Goal: Communication & Community: Answer question/provide support

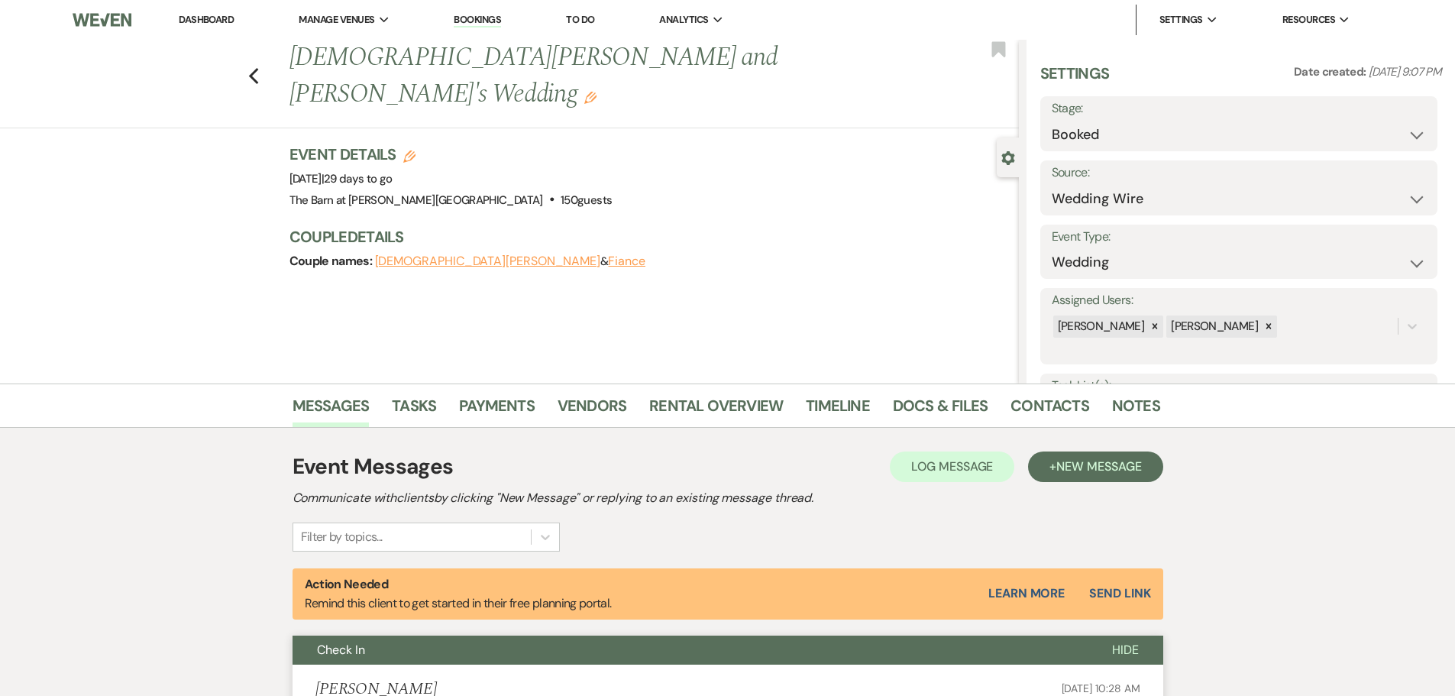
select select "3"
click at [218, 28] on li "Dashboard" at bounding box center [206, 20] width 70 height 31
click at [218, 23] on link "Dashboard" at bounding box center [206, 19] width 55 height 13
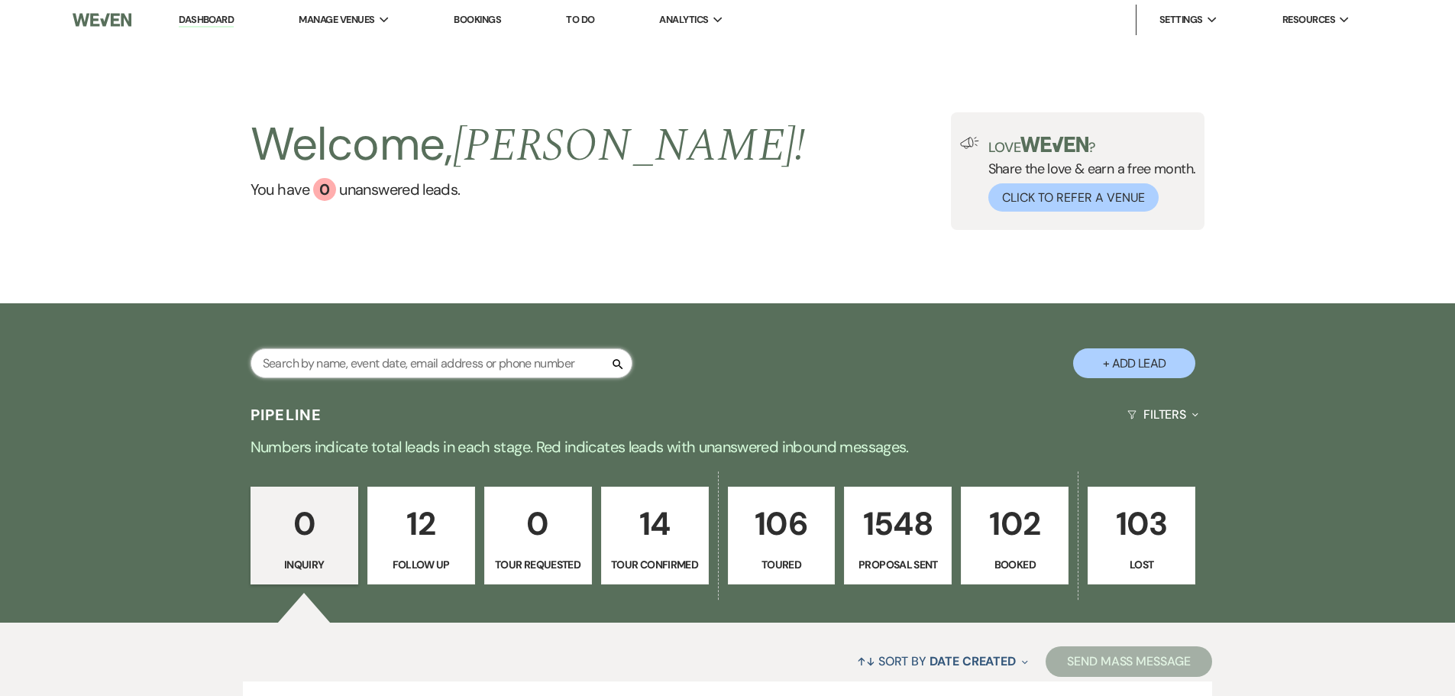
click at [332, 371] on input "text" at bounding box center [442, 363] width 382 height 30
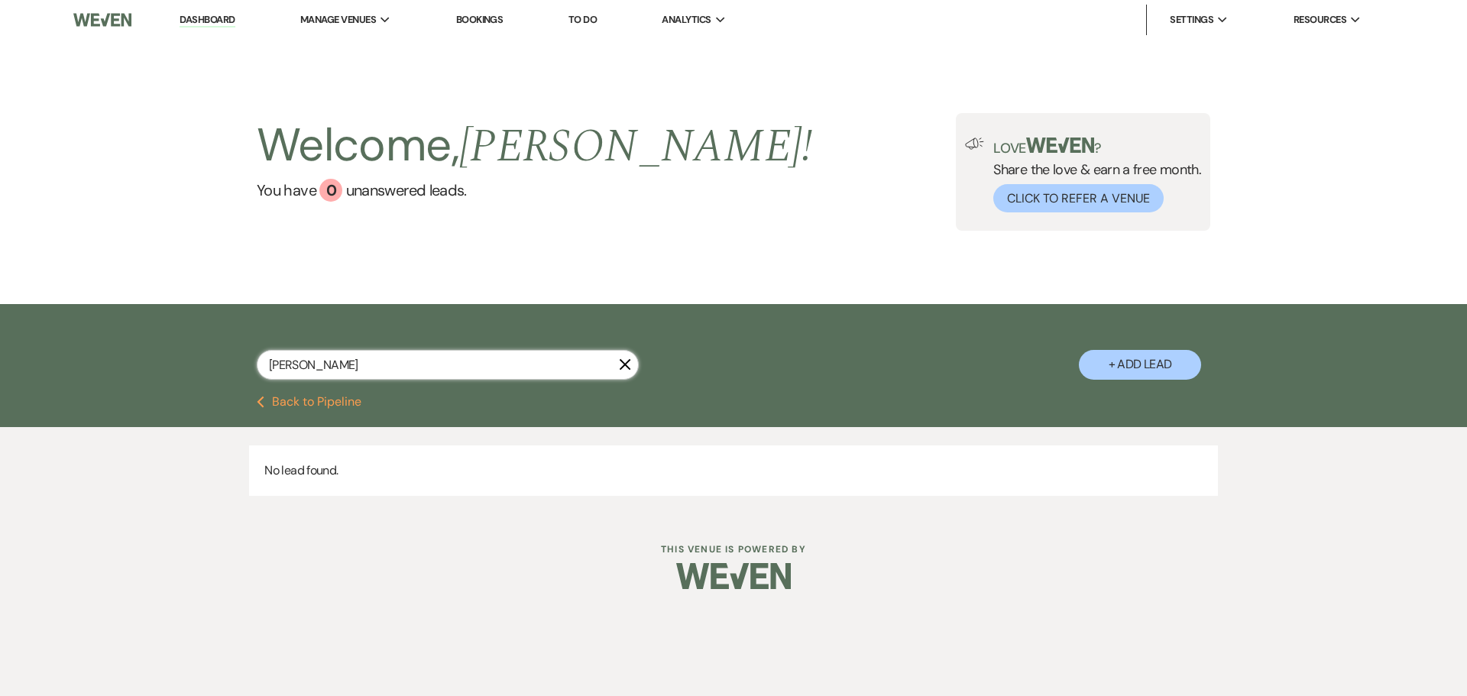
type input "[PERSON_NAME]"
click at [204, 18] on link "Dashboard" at bounding box center [207, 20] width 55 height 15
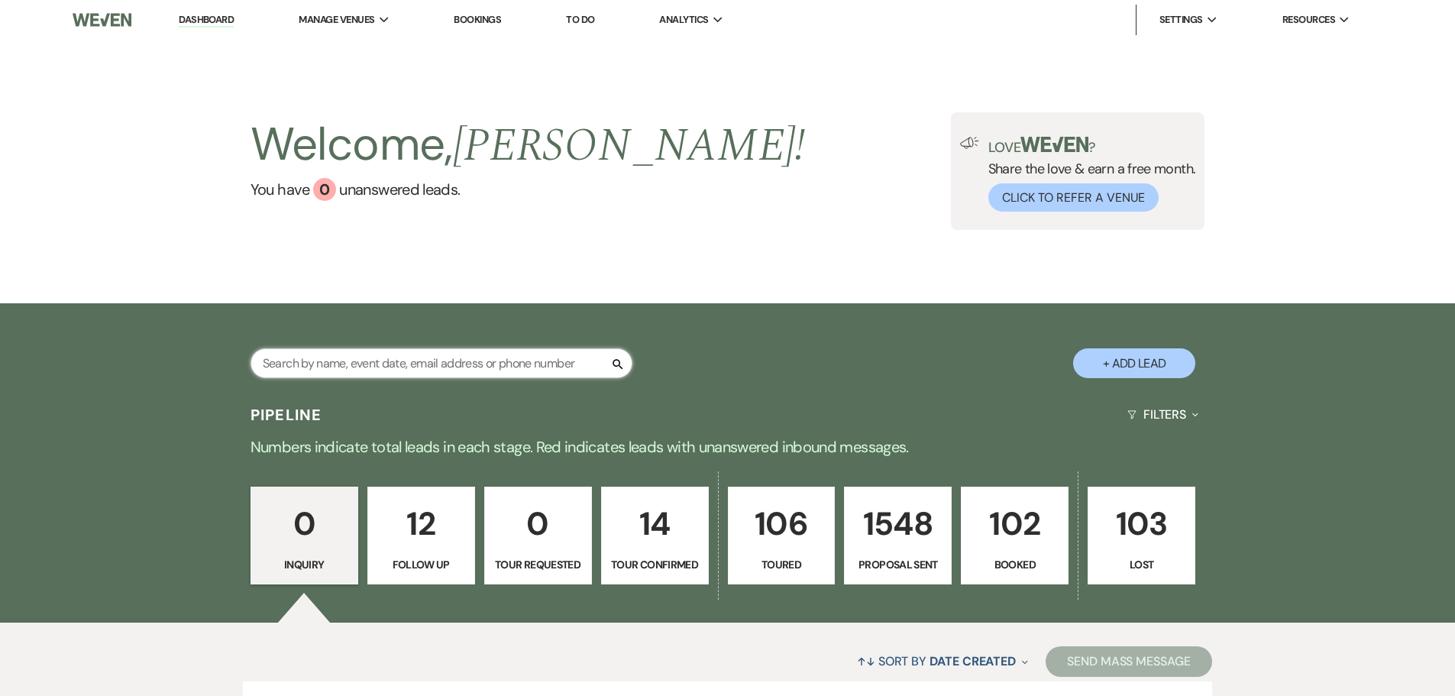
click at [357, 366] on input "text" at bounding box center [442, 363] width 382 height 30
type input "[PERSON_NAME]"
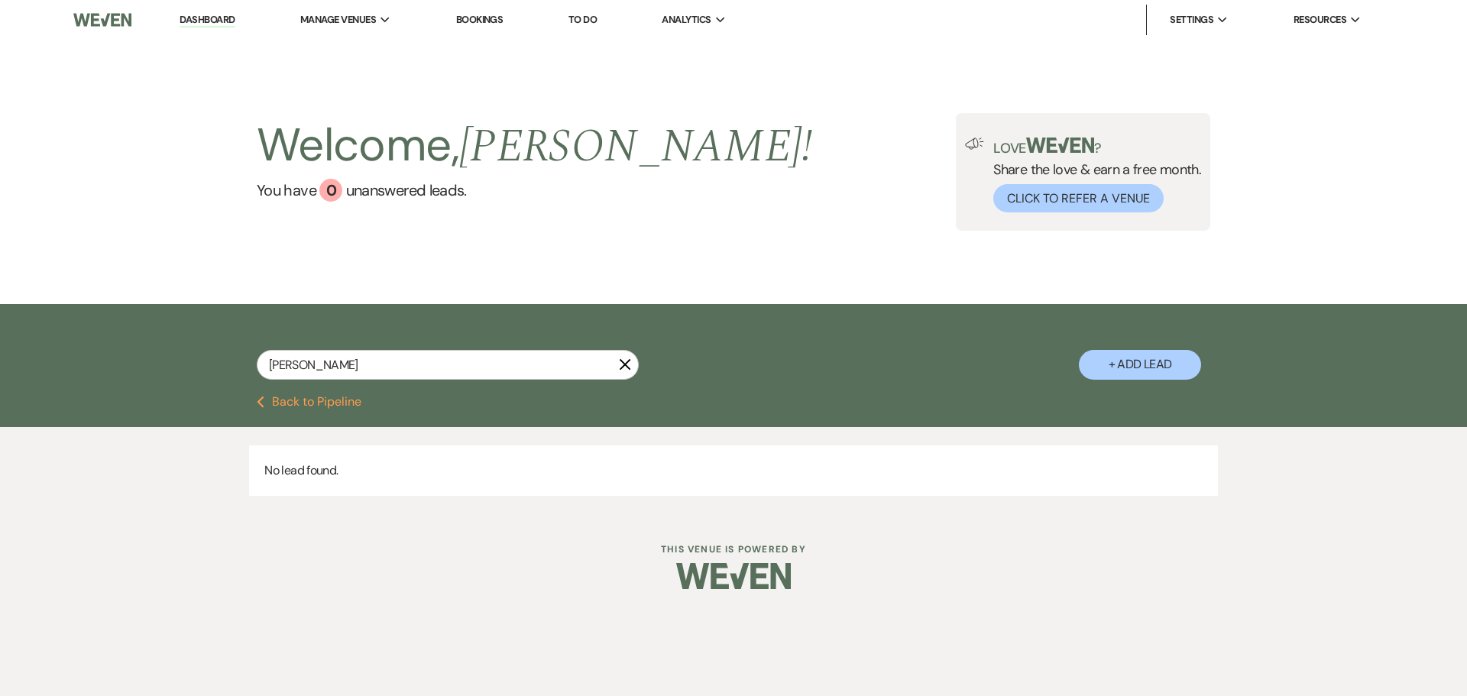
click at [283, 404] on button "Previous Back to Pipeline" at bounding box center [309, 402] width 105 height 12
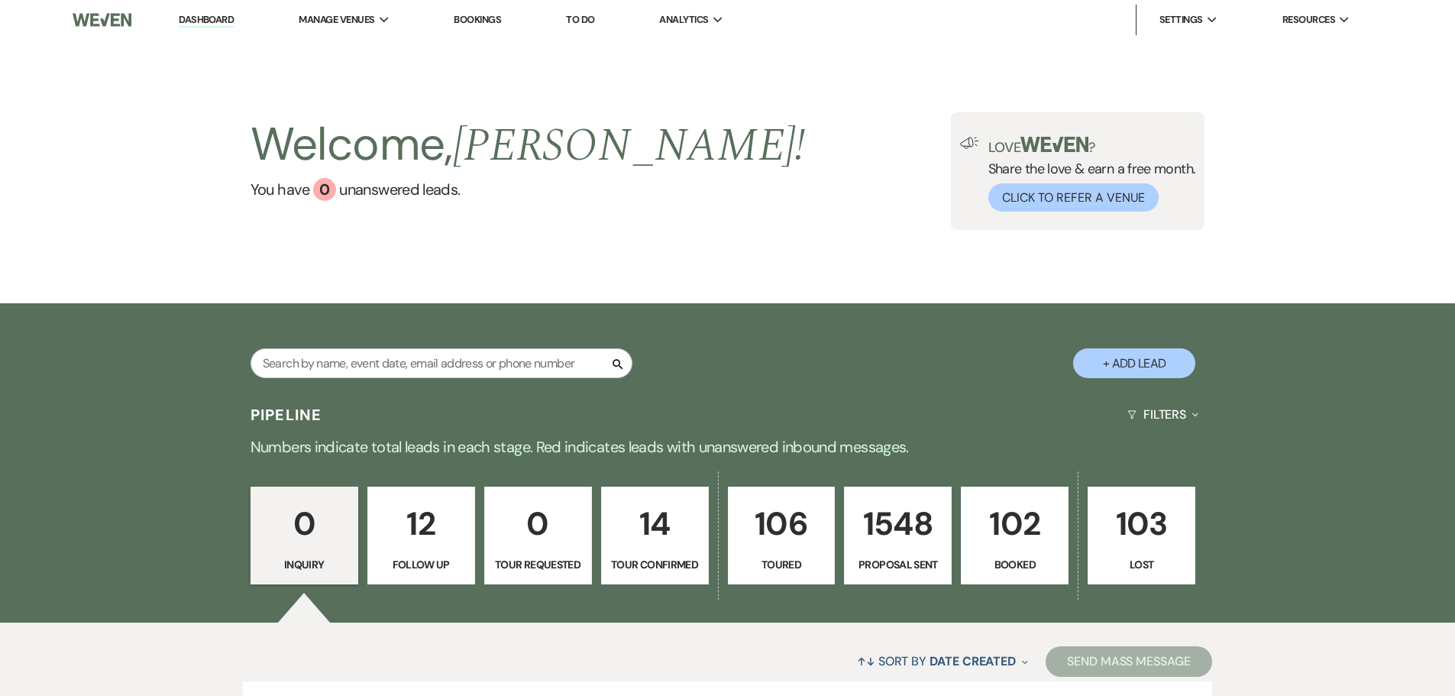
click at [1019, 558] on p "Booked" at bounding box center [1015, 564] width 88 height 17
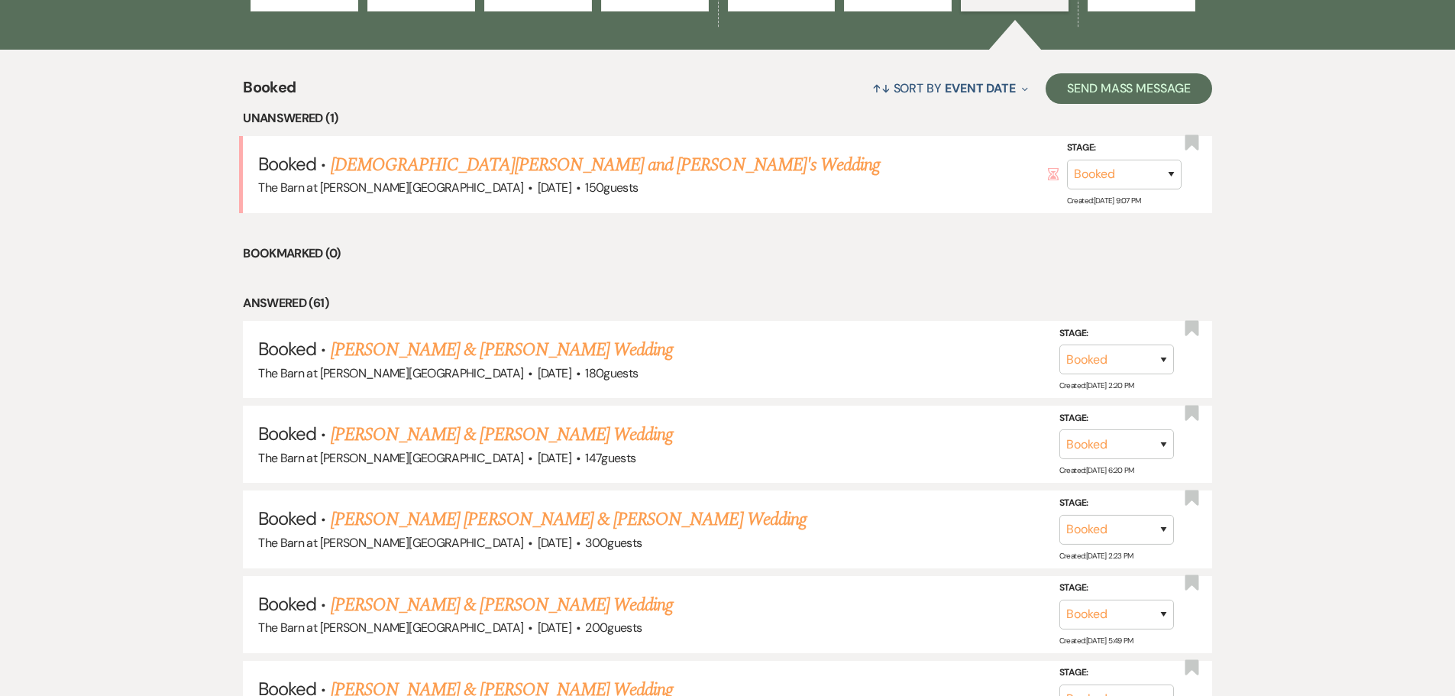
scroll to position [611, 0]
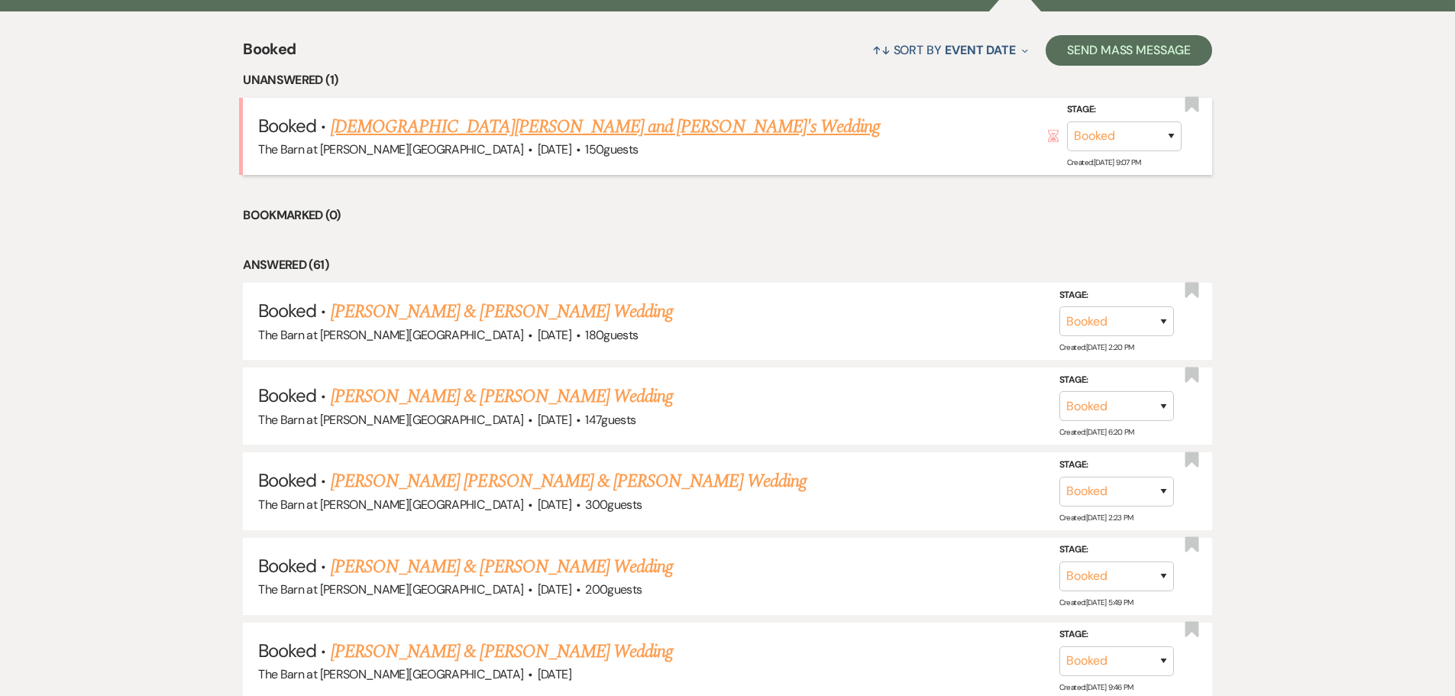
click at [489, 134] on link "[DEMOGRAPHIC_DATA][PERSON_NAME] and [PERSON_NAME]'s Wedding" at bounding box center [605, 127] width 549 height 28
select select "3"
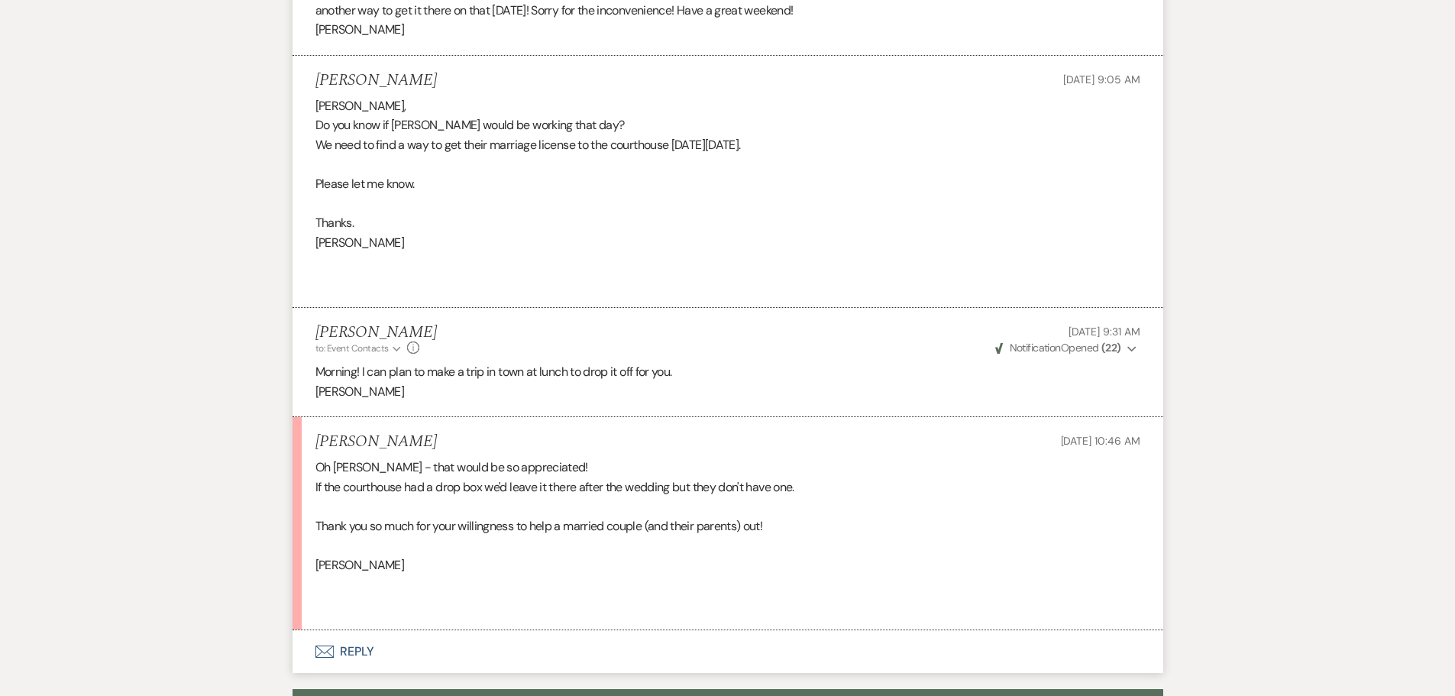
scroll to position [2293, 0]
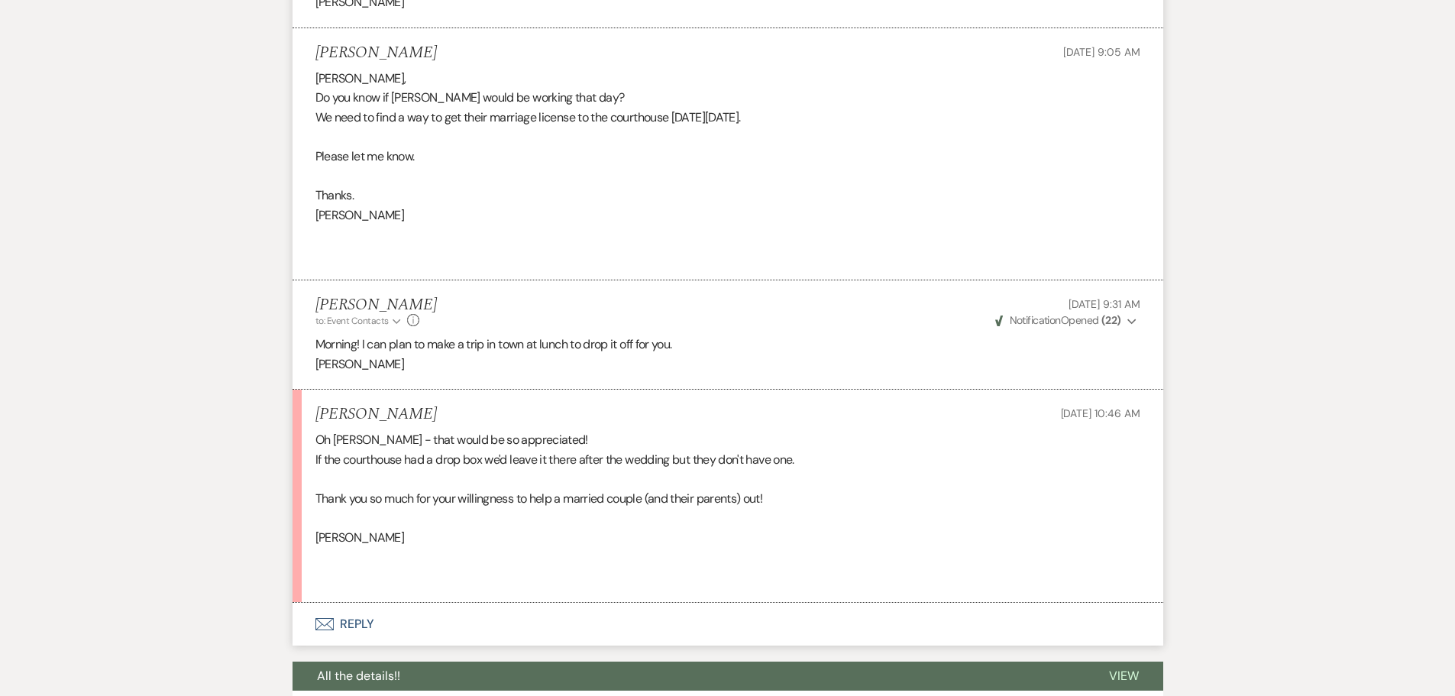
click at [355, 604] on button "Envelope Reply" at bounding box center [728, 624] width 871 height 43
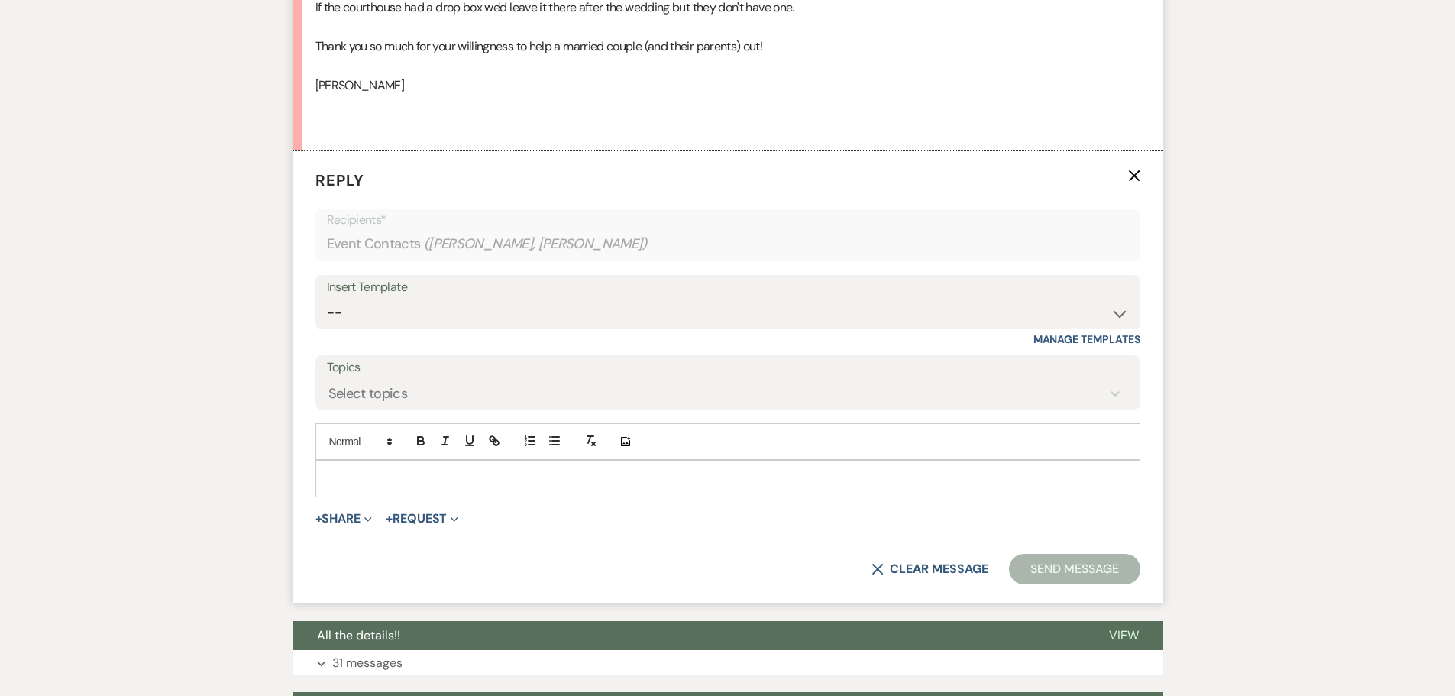
scroll to position [2754, 0]
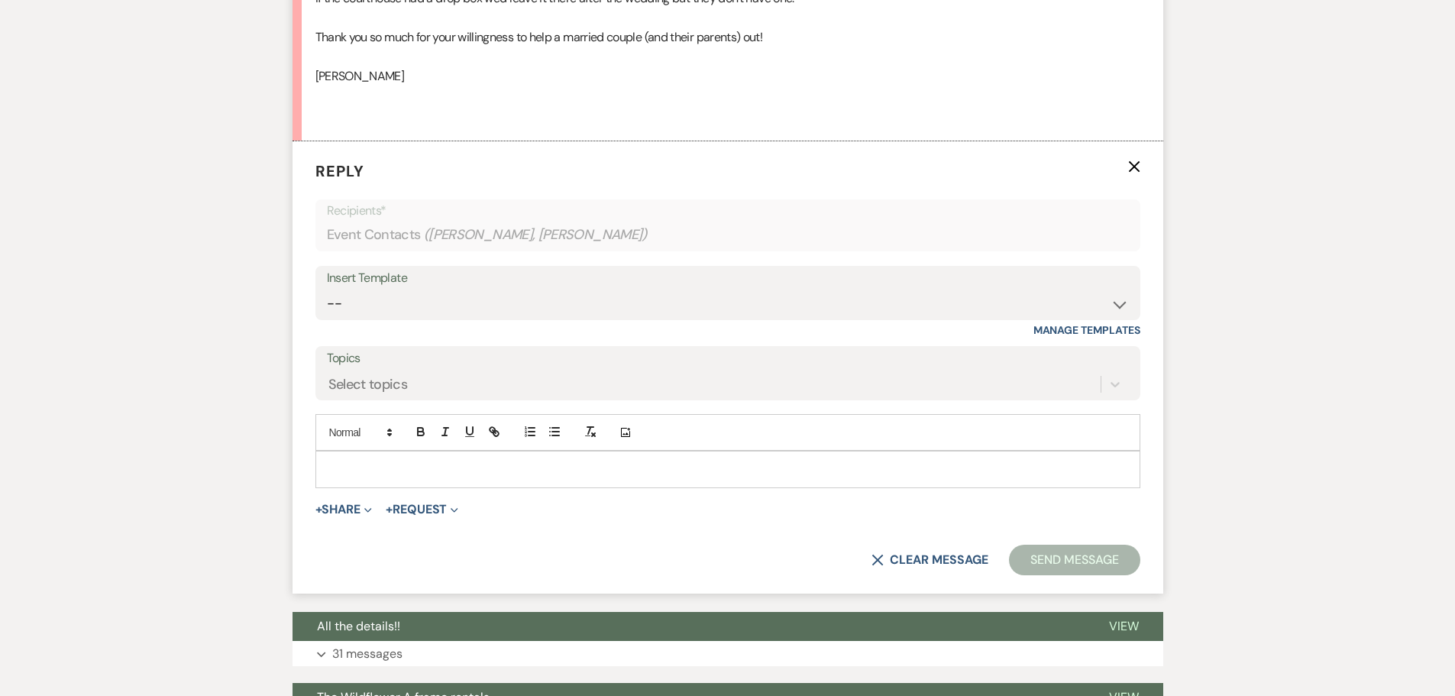
click at [336, 461] on p at bounding box center [728, 469] width 801 height 17
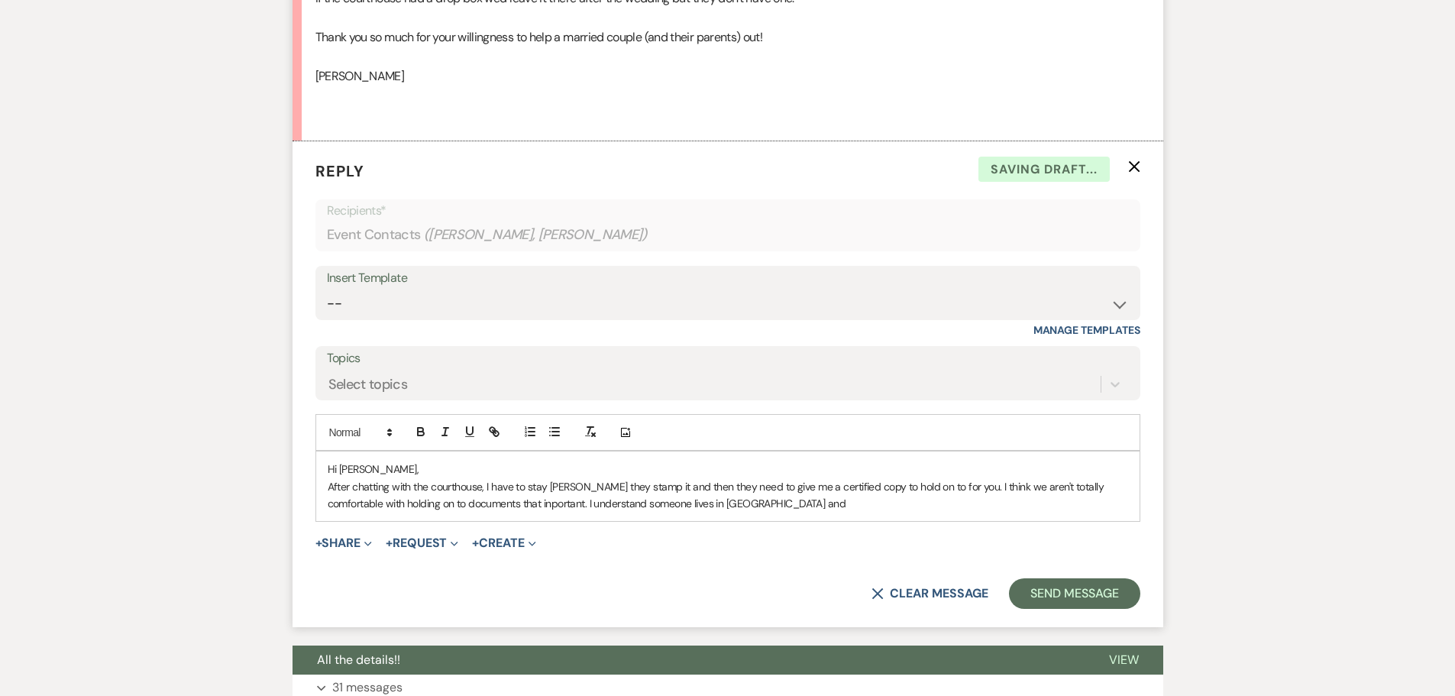
click at [550, 478] on p "After chatting with the courthouse, I have to stay [PERSON_NAME] they stamp it …" at bounding box center [728, 495] width 801 height 34
click at [487, 478] on p "After chatting with the courthouse, I have to stay while they stamp it and then…" at bounding box center [728, 495] width 801 height 34
click at [837, 478] on p "After chatting with the courthouse, there is a fee to pay and I have need to st…" at bounding box center [728, 495] width 801 height 34
click at [838, 478] on p "After chatting with the courthouse, there is a fee to pay and I have need to st…" at bounding box center [728, 495] width 801 height 34
click at [581, 484] on p "After chatting with the courthouse, there is a fee to pay and I have need to st…" at bounding box center [728, 495] width 801 height 34
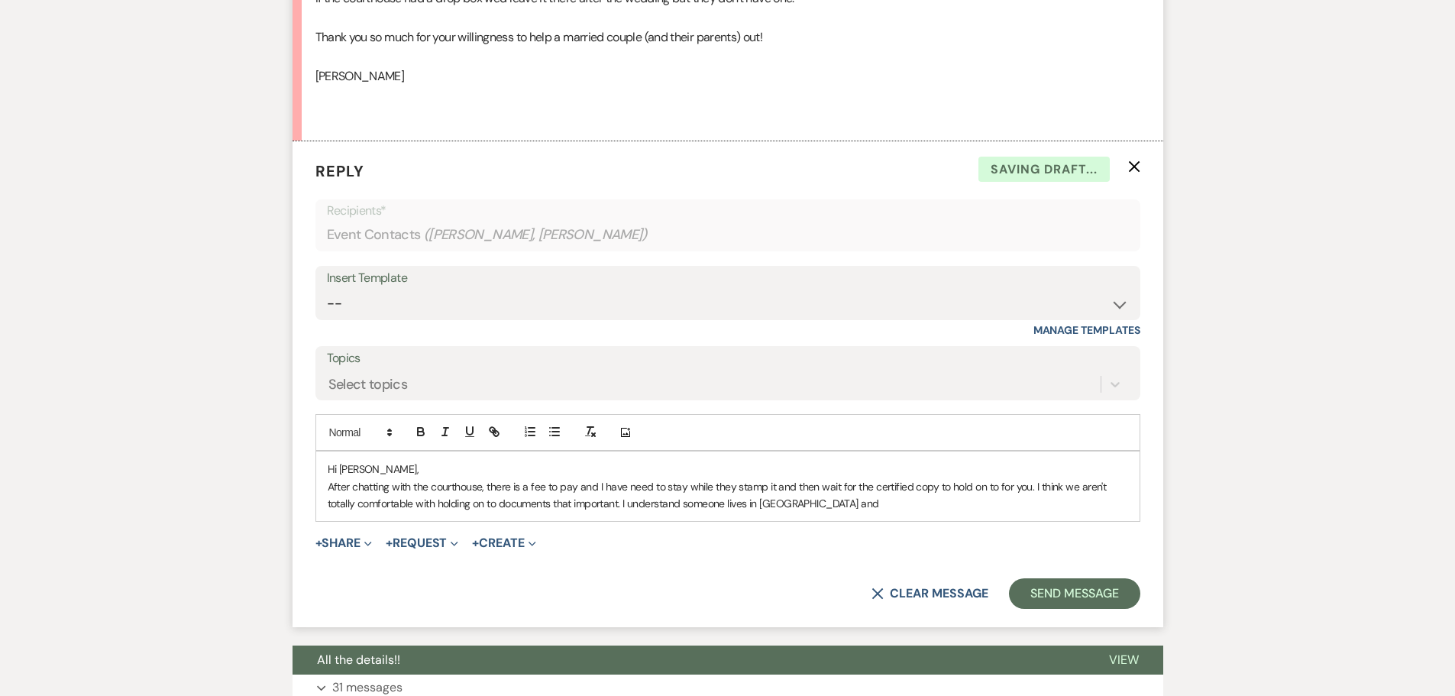
click at [810, 488] on p "After chatting with the courthouse, there is a fee to pay and I have need to st…" at bounding box center [728, 495] width 801 height 34
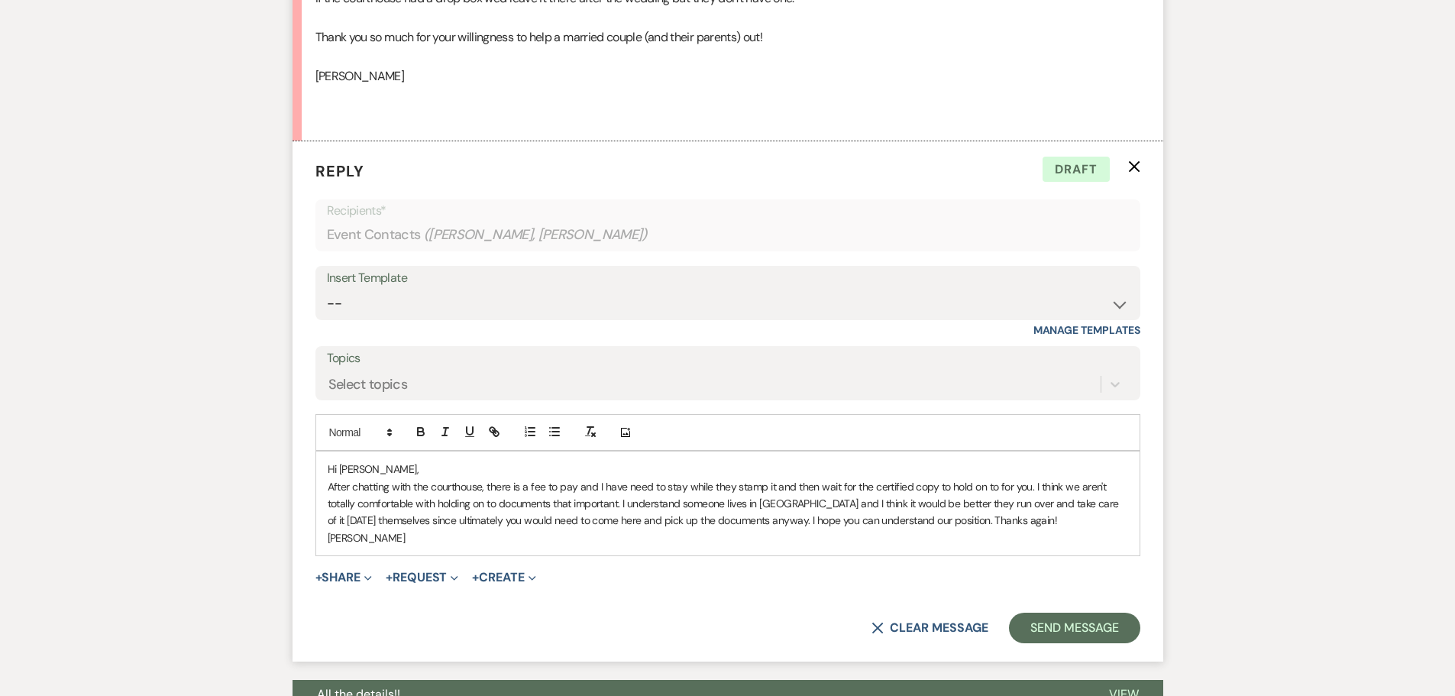
click at [626, 478] on p "After chatting with the courthouse, there is a fee to pay and I have need to st…" at bounding box center [728, 512] width 801 height 69
click at [1005, 503] on p "After chatting with the courthouse, there is a fee to pay and I would need to s…" at bounding box center [728, 512] width 801 height 69
click at [694, 478] on p "After chatting with the courthouse, there is a fee to pay and I would need to s…" at bounding box center [728, 503] width 801 height 51
click at [743, 478] on p "After chatting with the courthouse, there is a fee to pay and I would need to w…" at bounding box center [728, 503] width 801 height 51
click at [833, 478] on p "After chatting with the courthouse, there is a fee to pay and I would need to w…" at bounding box center [728, 503] width 801 height 51
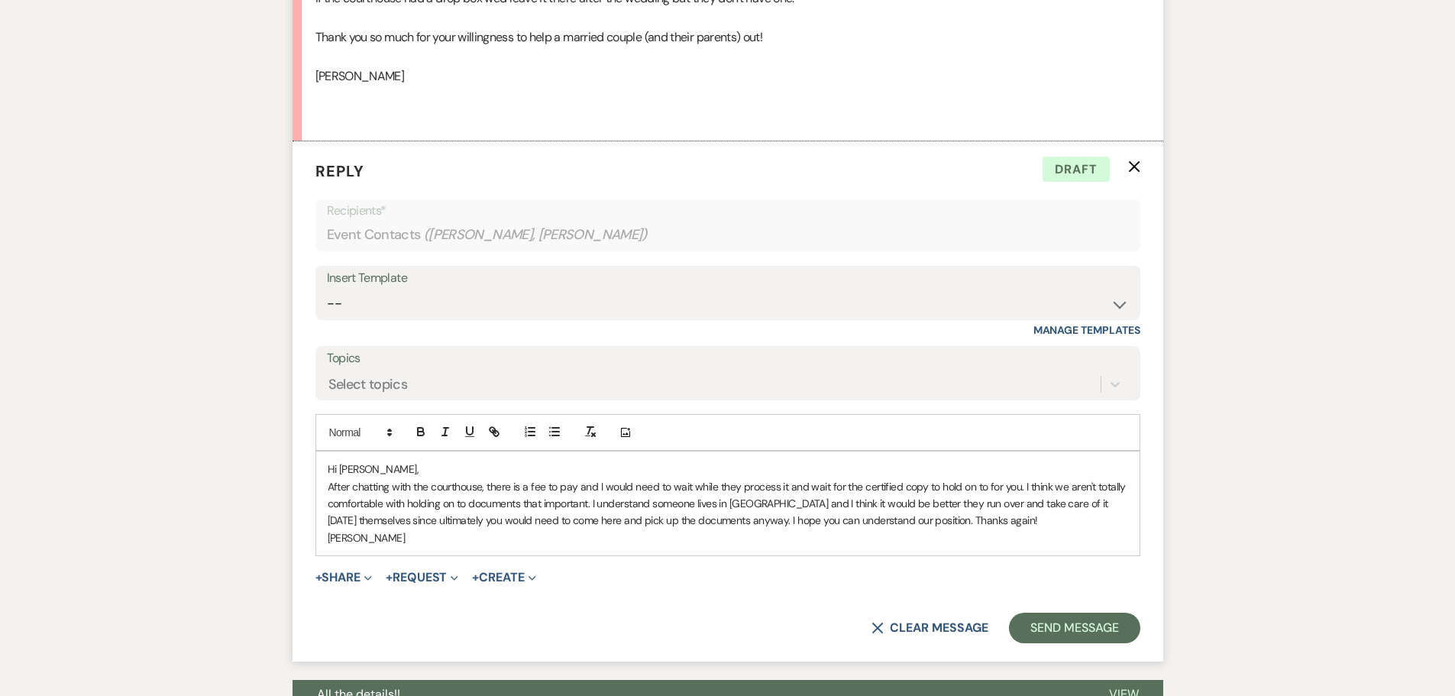
click at [1008, 503] on p "After chatting with the courthouse, there is a fee to pay and I would need to w…" at bounding box center [728, 503] width 801 height 51
click at [941, 498] on p "After chatting with the courthouse, there is a fee to pay and I would need to w…" at bounding box center [728, 503] width 801 height 51
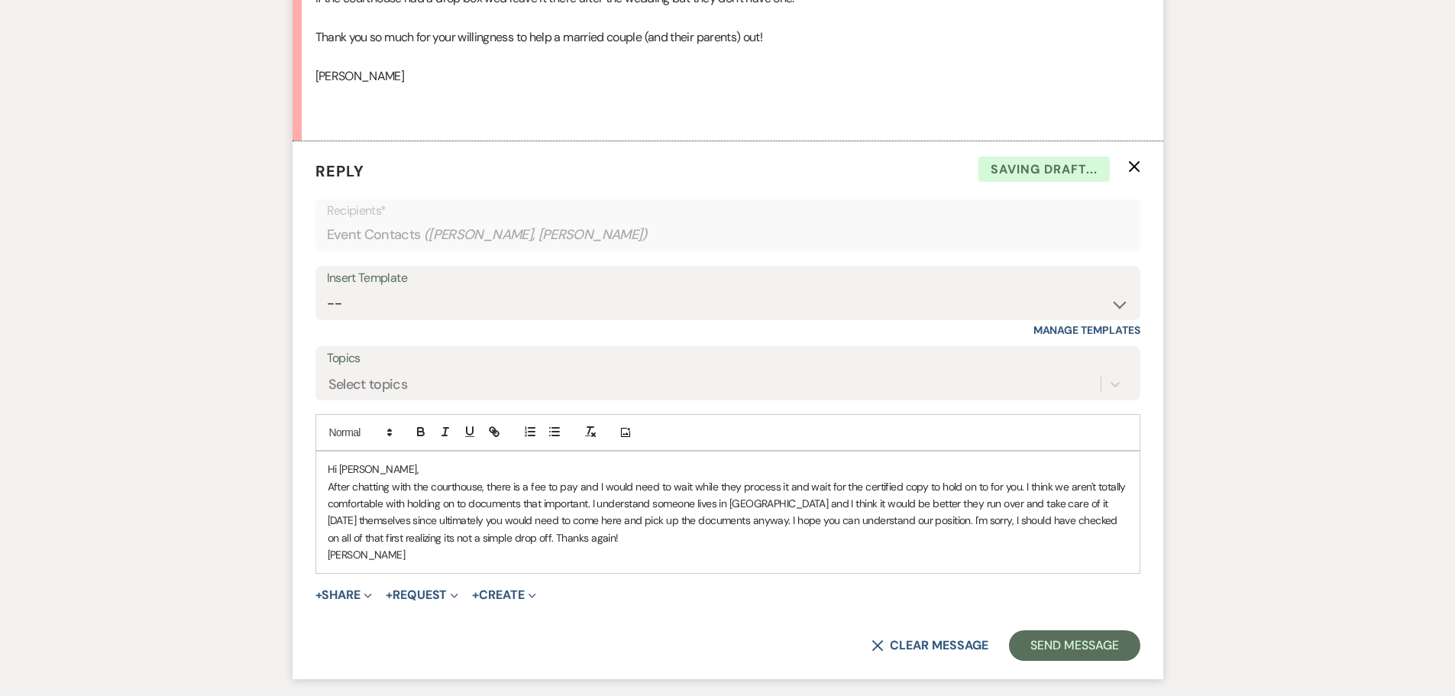
click at [942, 506] on p "After chatting with the courthouse, there is a fee to pay and I would need to w…" at bounding box center [728, 512] width 801 height 69
click at [345, 521] on p "After chatting with the courthouse, there is a fee to pay and I would need to w…" at bounding box center [728, 512] width 801 height 69
click at [1044, 634] on button "Send Message" at bounding box center [1074, 645] width 131 height 31
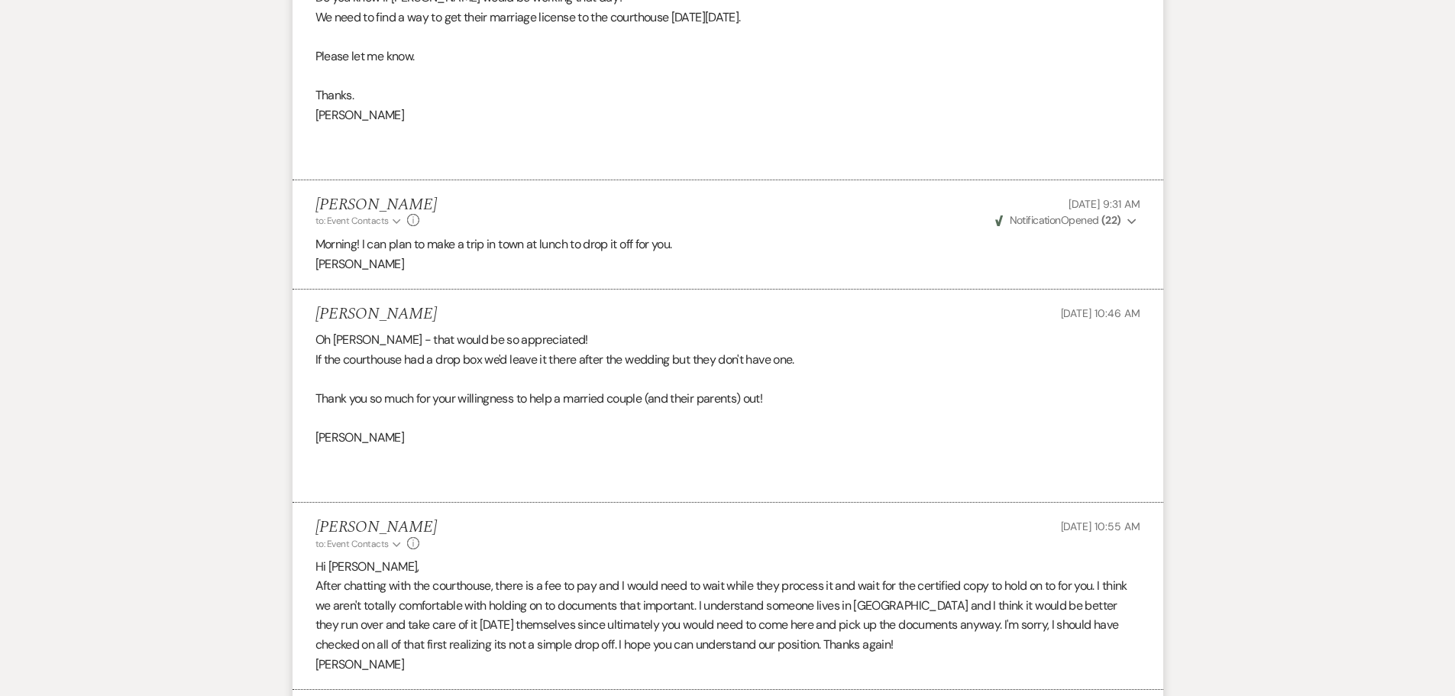
scroll to position [2678, 0]
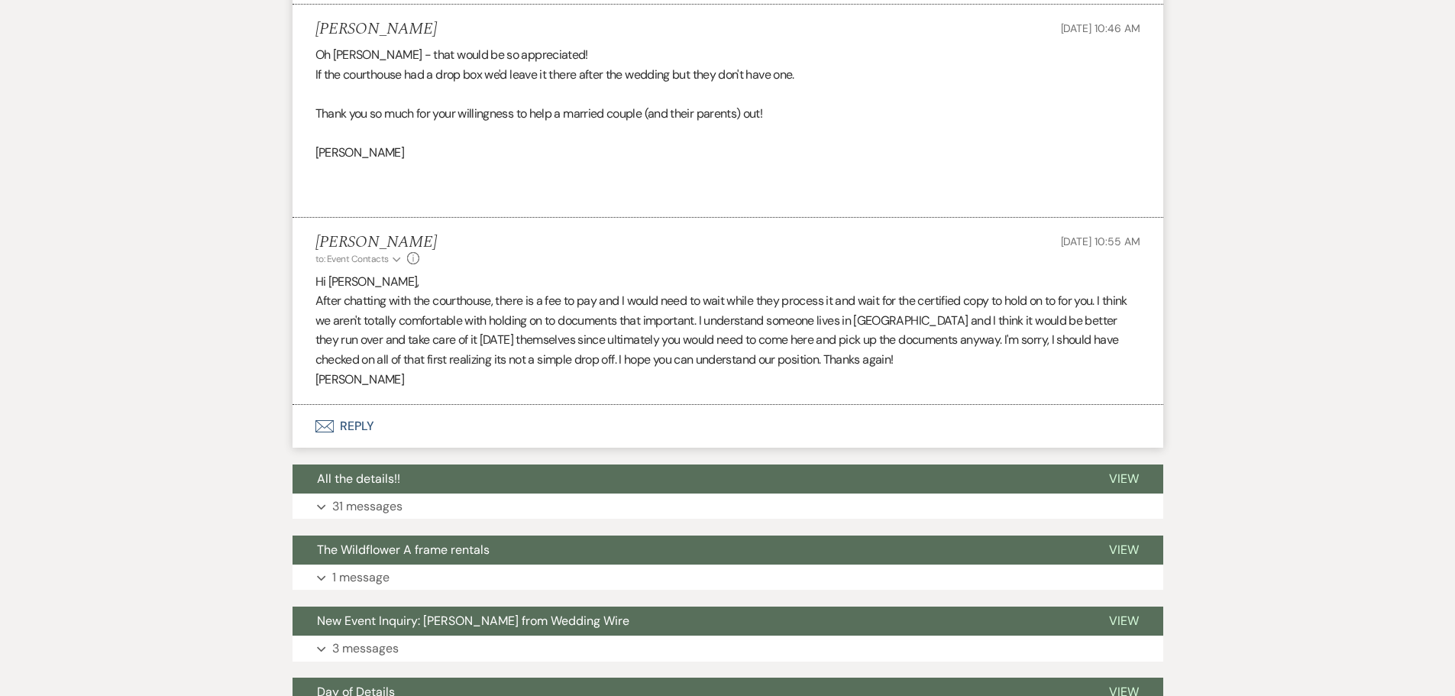
click at [412, 252] on use at bounding box center [413, 258] width 12 height 12
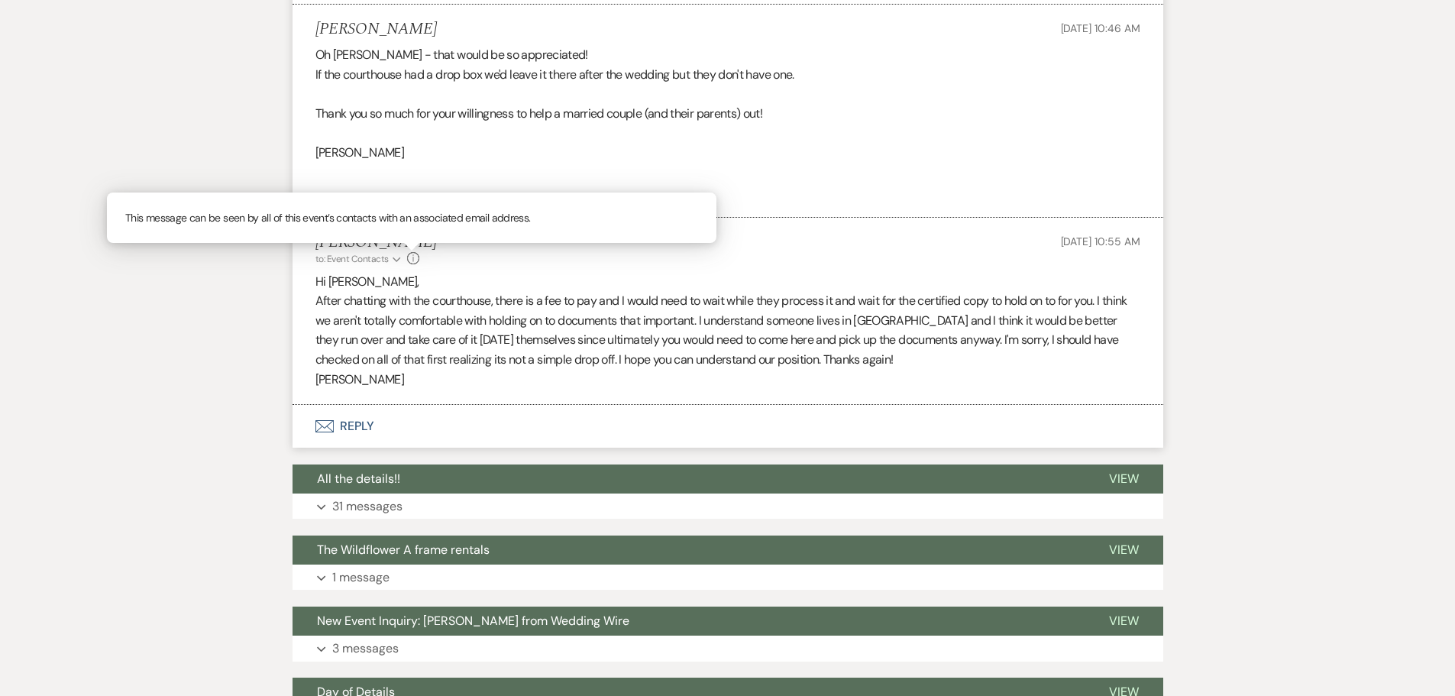
click at [506, 239] on div "[PERSON_NAME] to: Event Contacts Expand Info This message can be seen by all of…" at bounding box center [728, 249] width 825 height 33
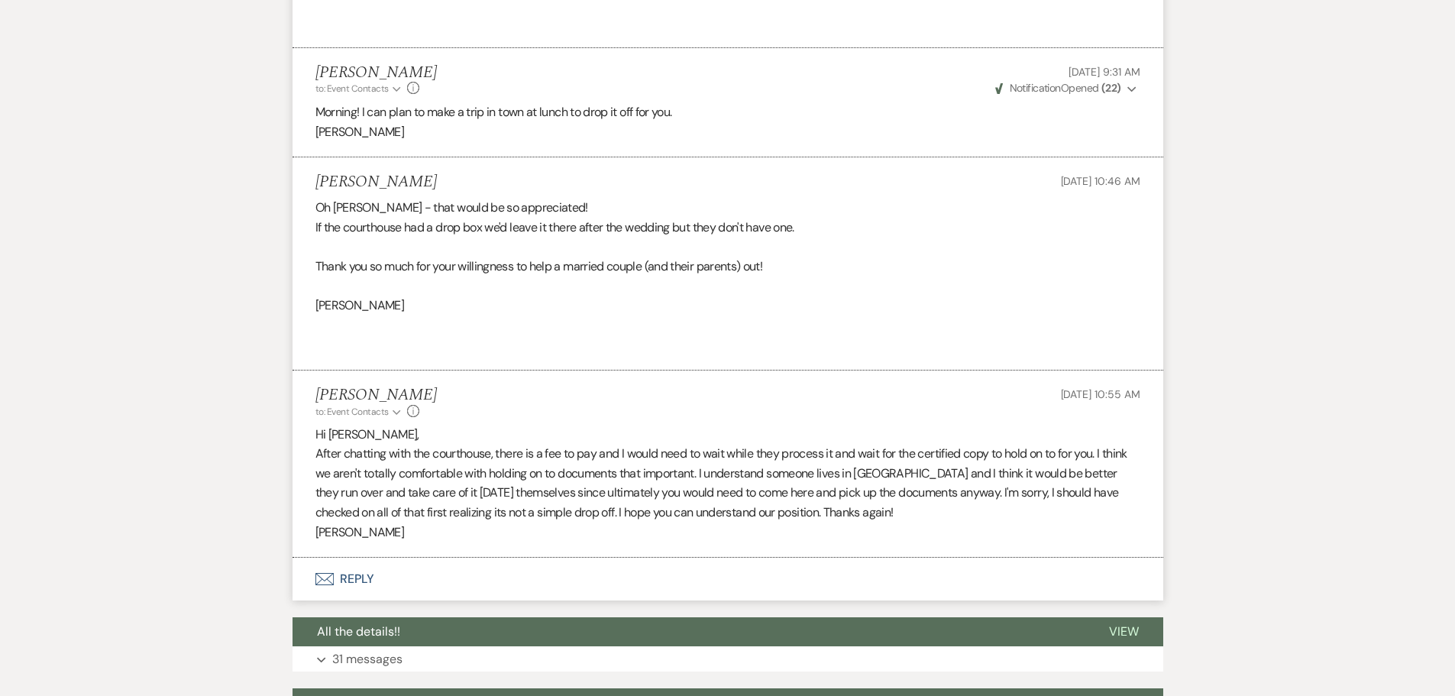
scroll to position [2449, 0]
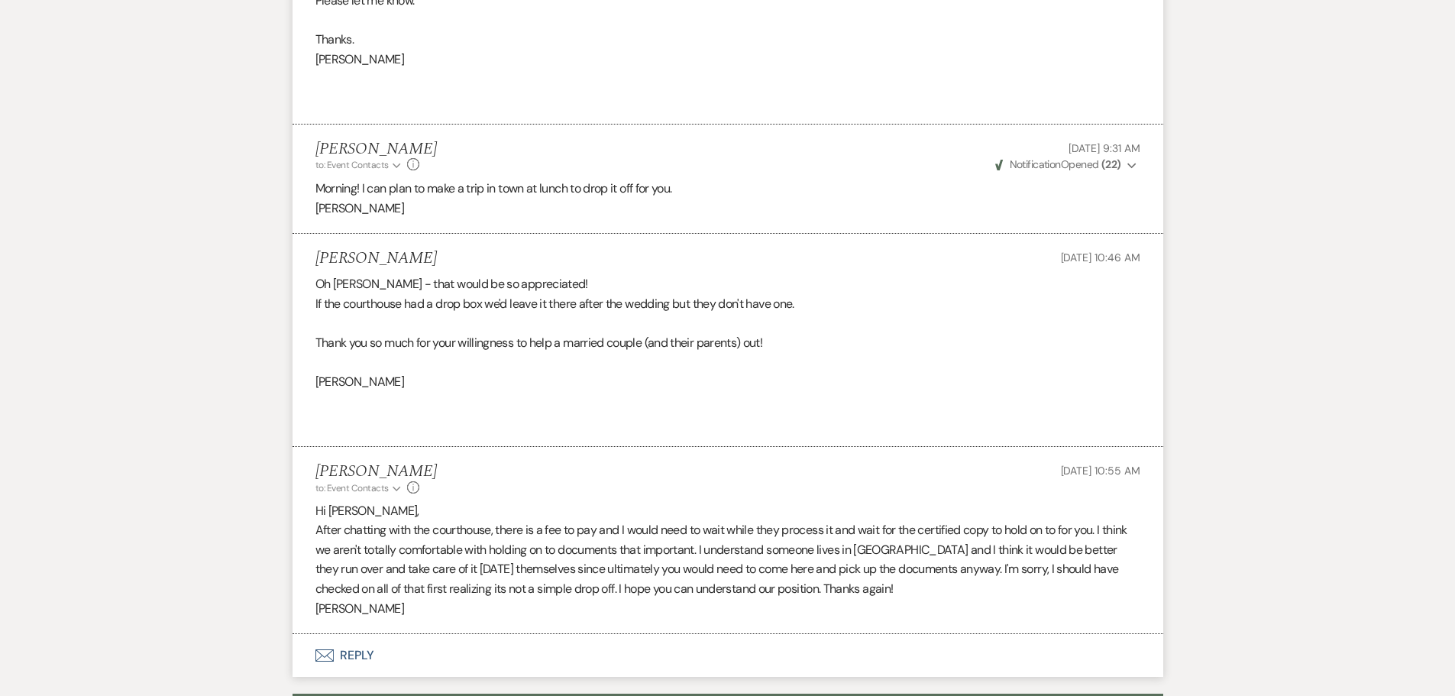
click at [412, 158] on use at bounding box center [413, 164] width 12 height 12
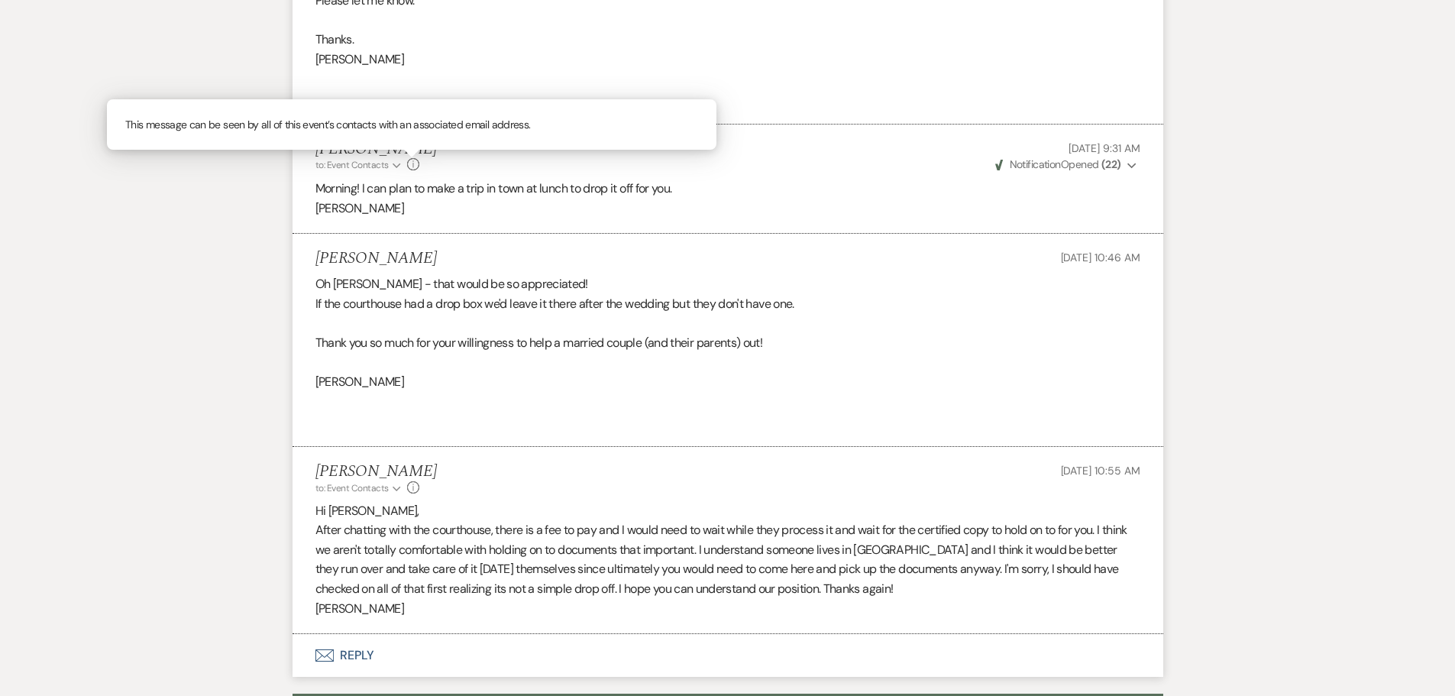
click at [1131, 163] on use "button" at bounding box center [1132, 165] width 8 height 5
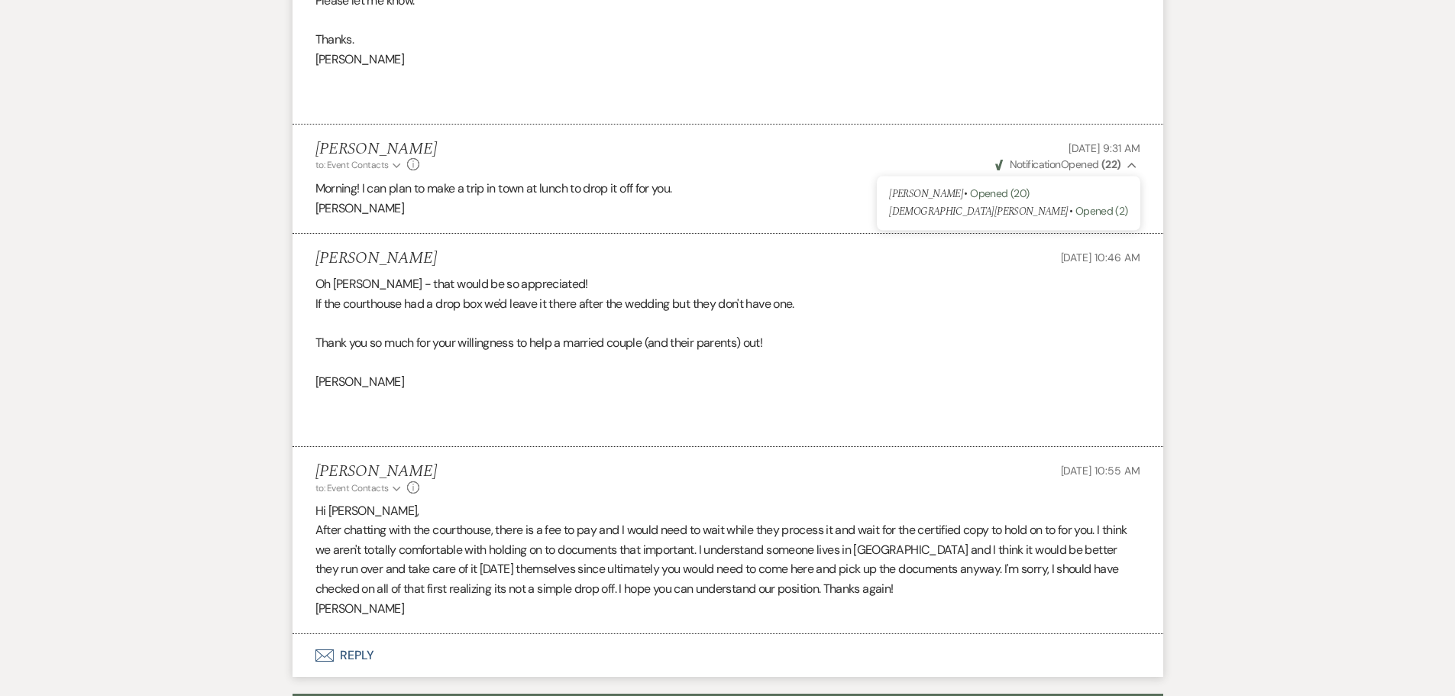
click at [1131, 160] on icon "Collapse" at bounding box center [1132, 165] width 9 height 11
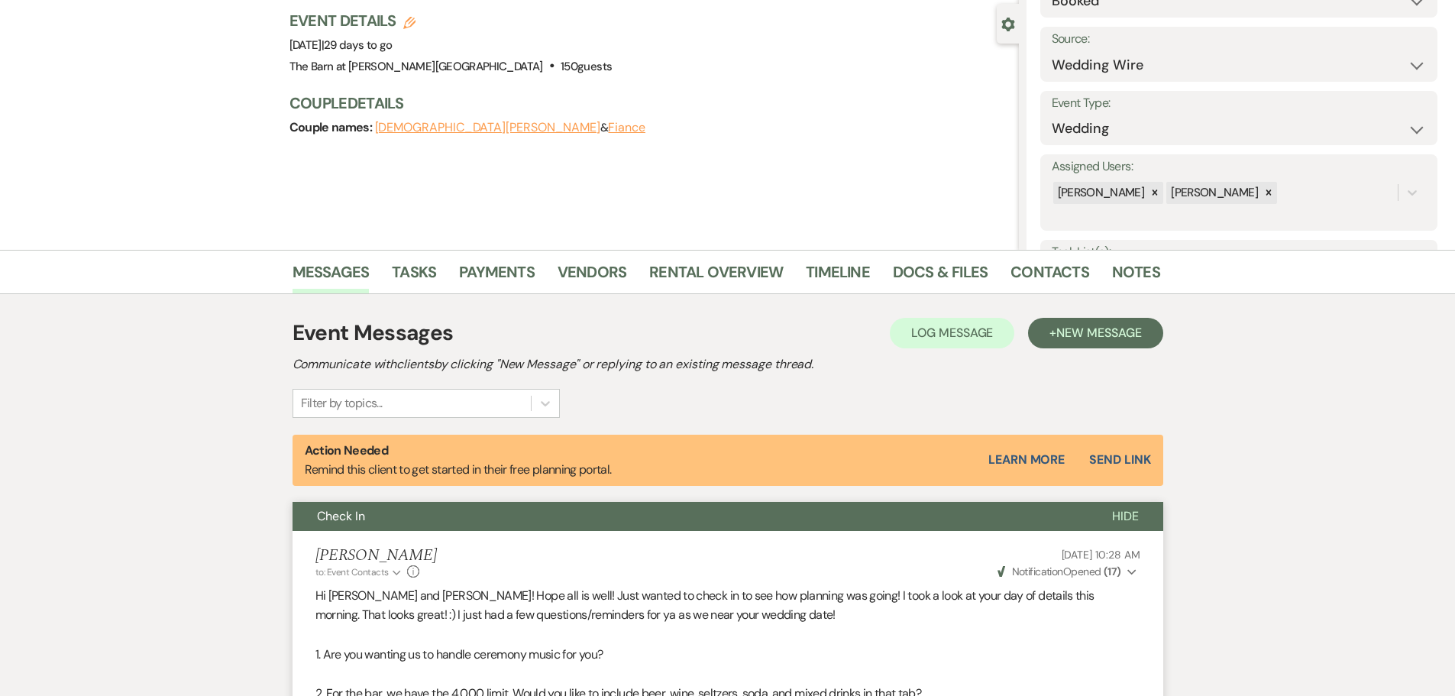
scroll to position [0, 0]
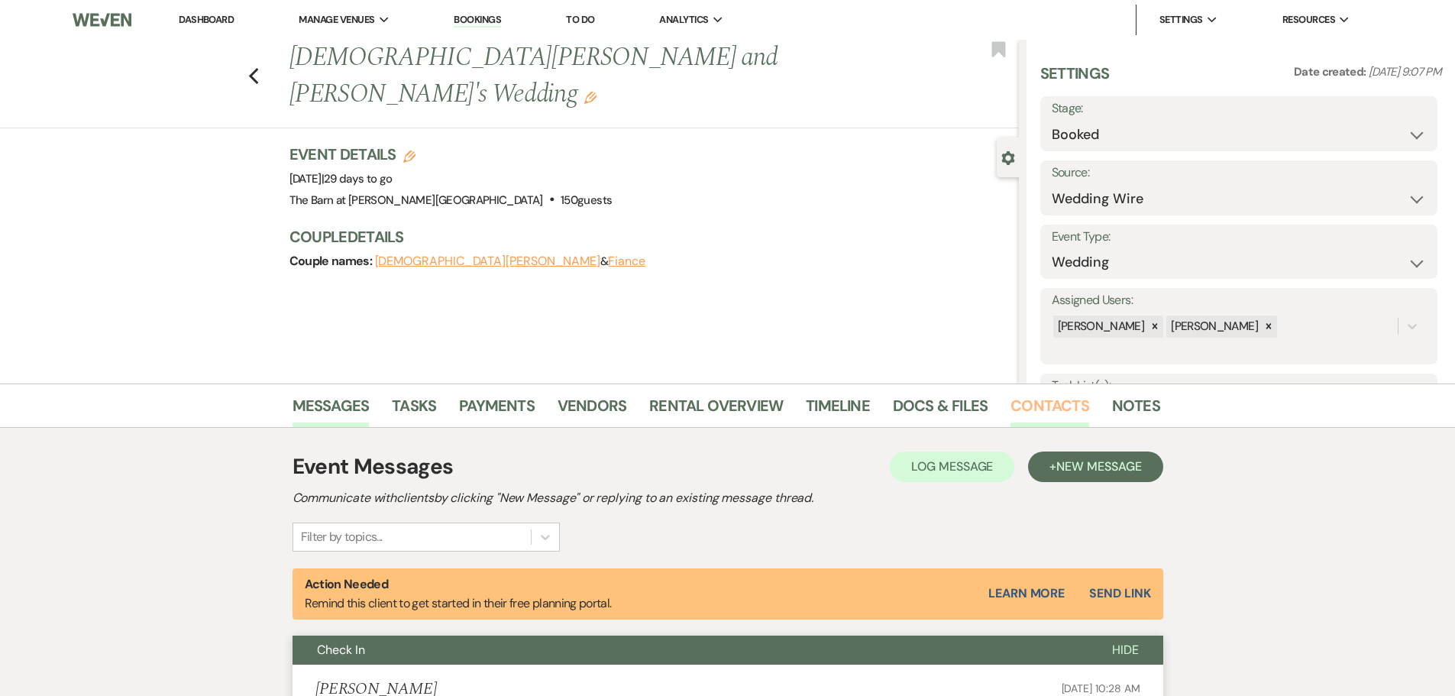
click at [1023, 412] on link "Contacts" at bounding box center [1050, 410] width 79 height 34
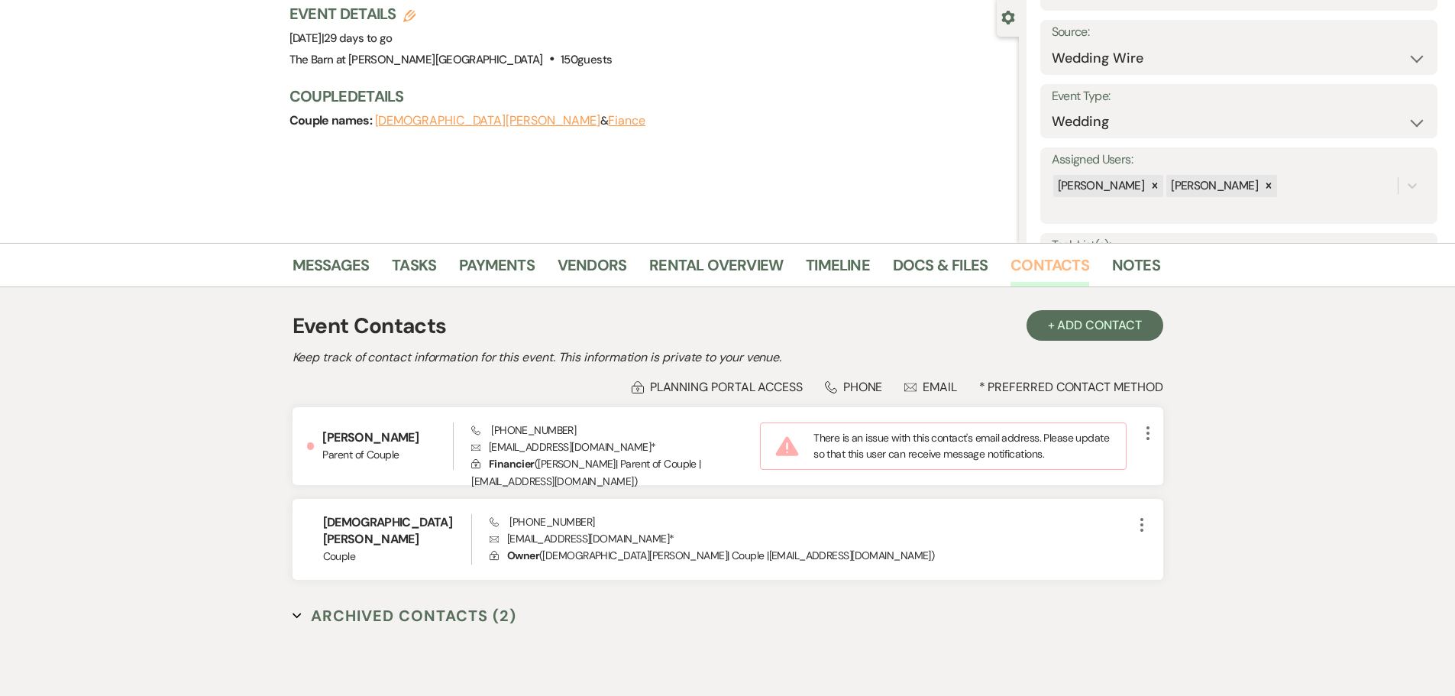
scroll to position [153, 0]
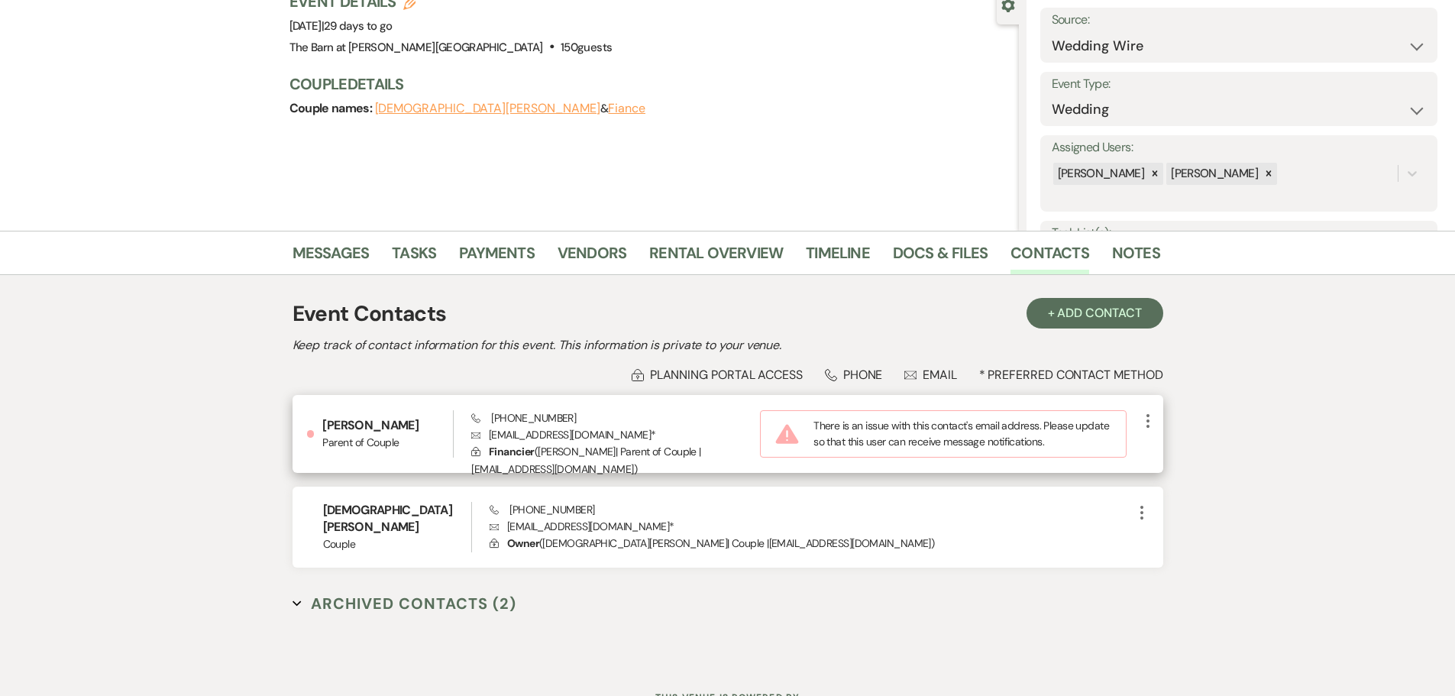
click at [1148, 424] on icon "More" at bounding box center [1148, 421] width 18 height 18
click at [1167, 452] on icon "Pencil" at bounding box center [1163, 451] width 12 height 12
select select "email"
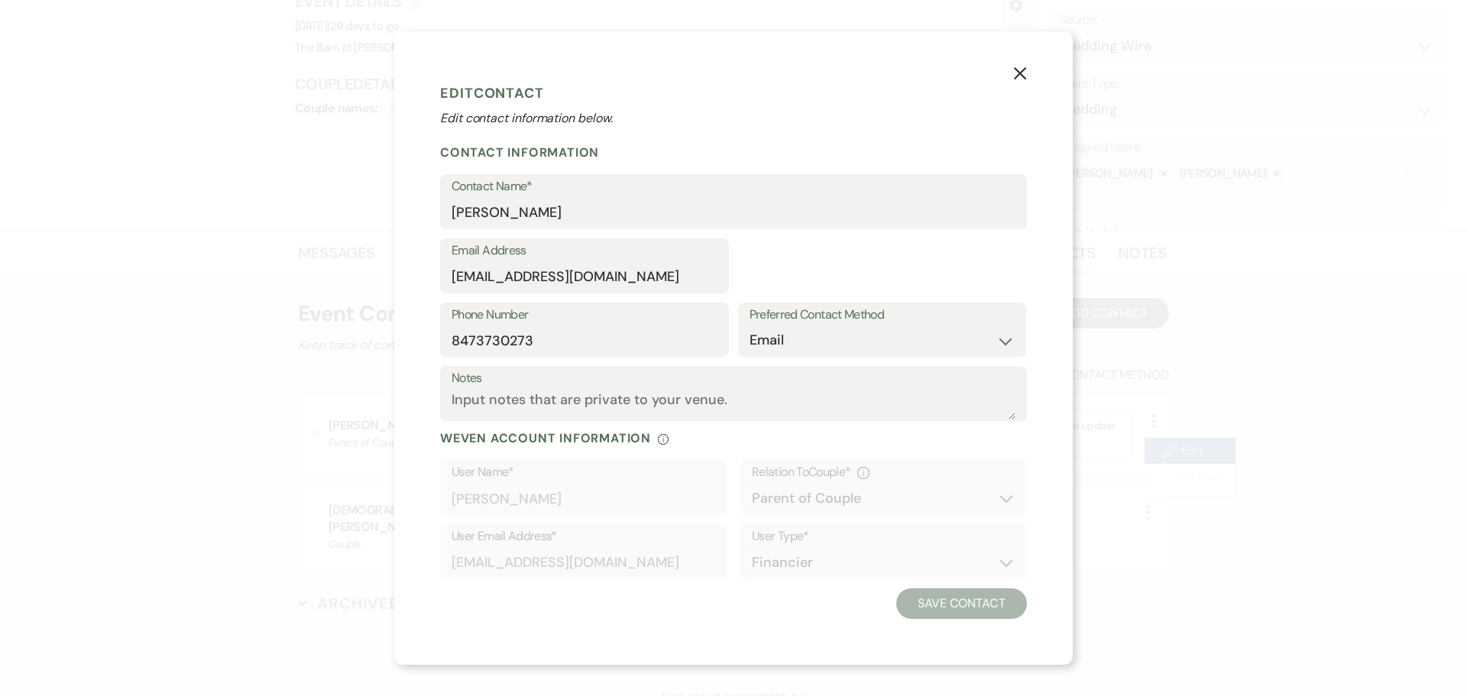
select select "3"
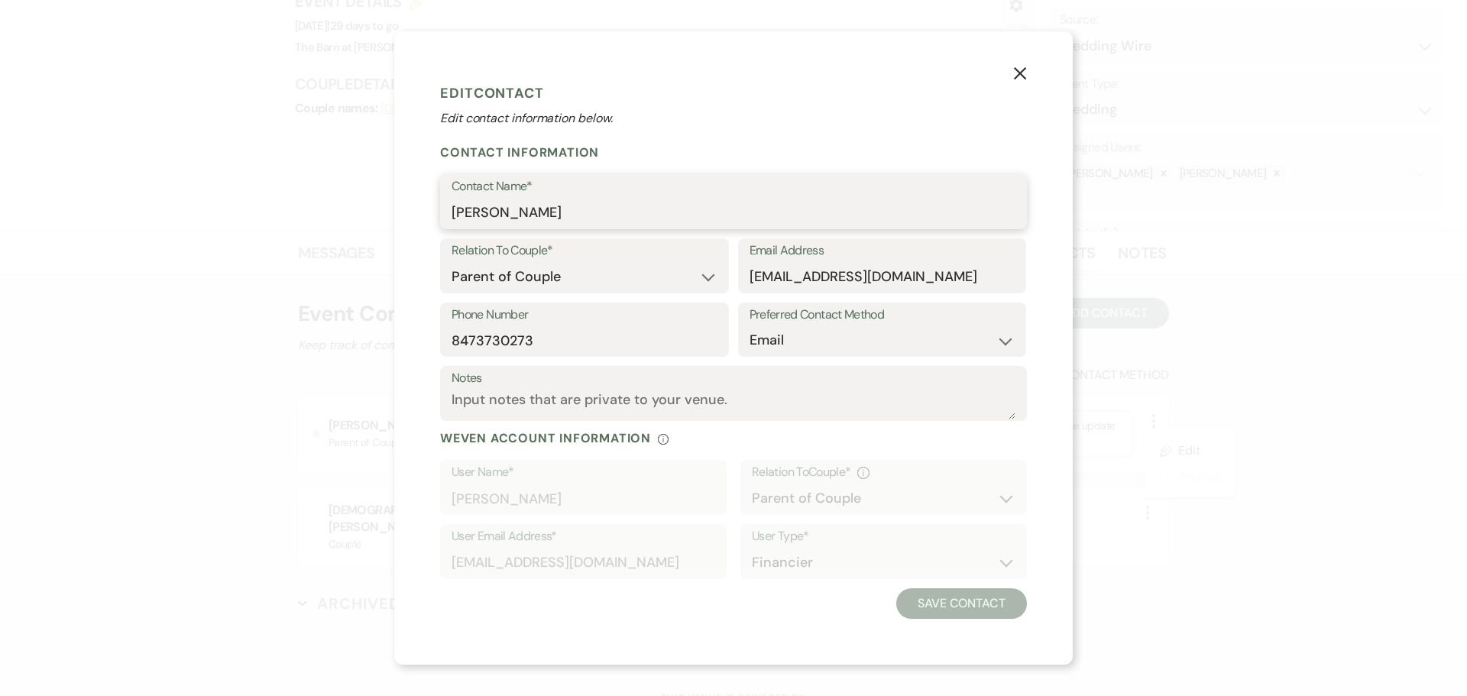
click at [529, 209] on input "[PERSON_NAME]" at bounding box center [734, 213] width 564 height 30
type input "[PERSON_NAME]"
click at [976, 602] on button "Save Contact" at bounding box center [961, 603] width 131 height 31
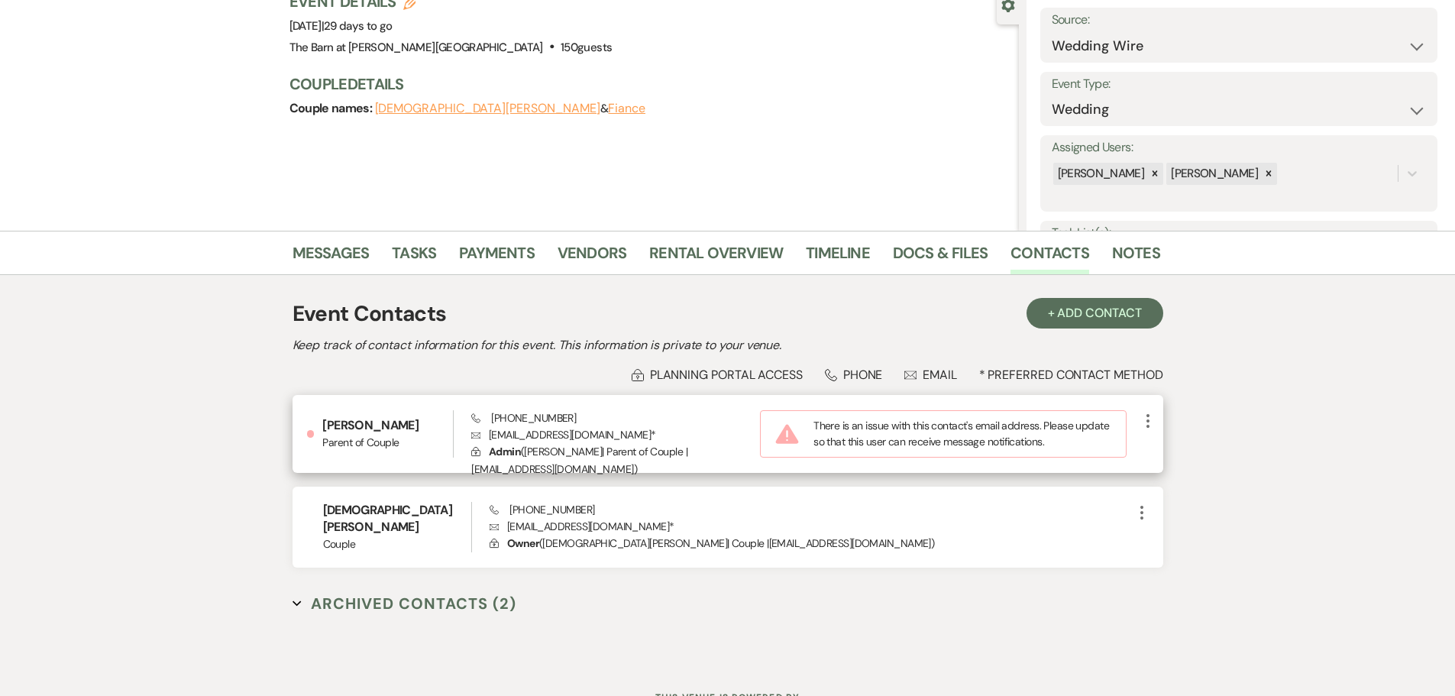
click at [1151, 416] on icon "More" at bounding box center [1148, 421] width 18 height 18
click at [1164, 446] on use "button" at bounding box center [1162, 450] width 11 height 11
select select "3"
select select "email"
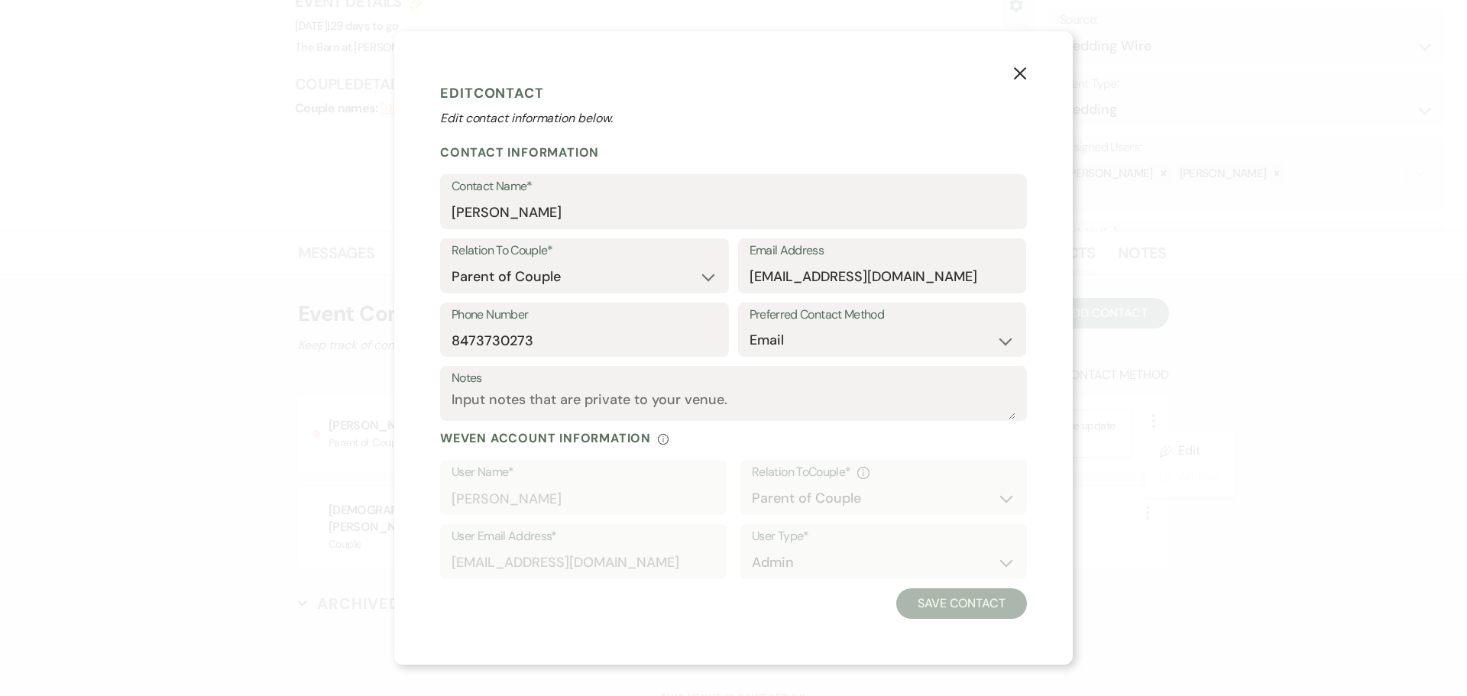
click at [1018, 76] on use "button" at bounding box center [1020, 72] width 12 height 12
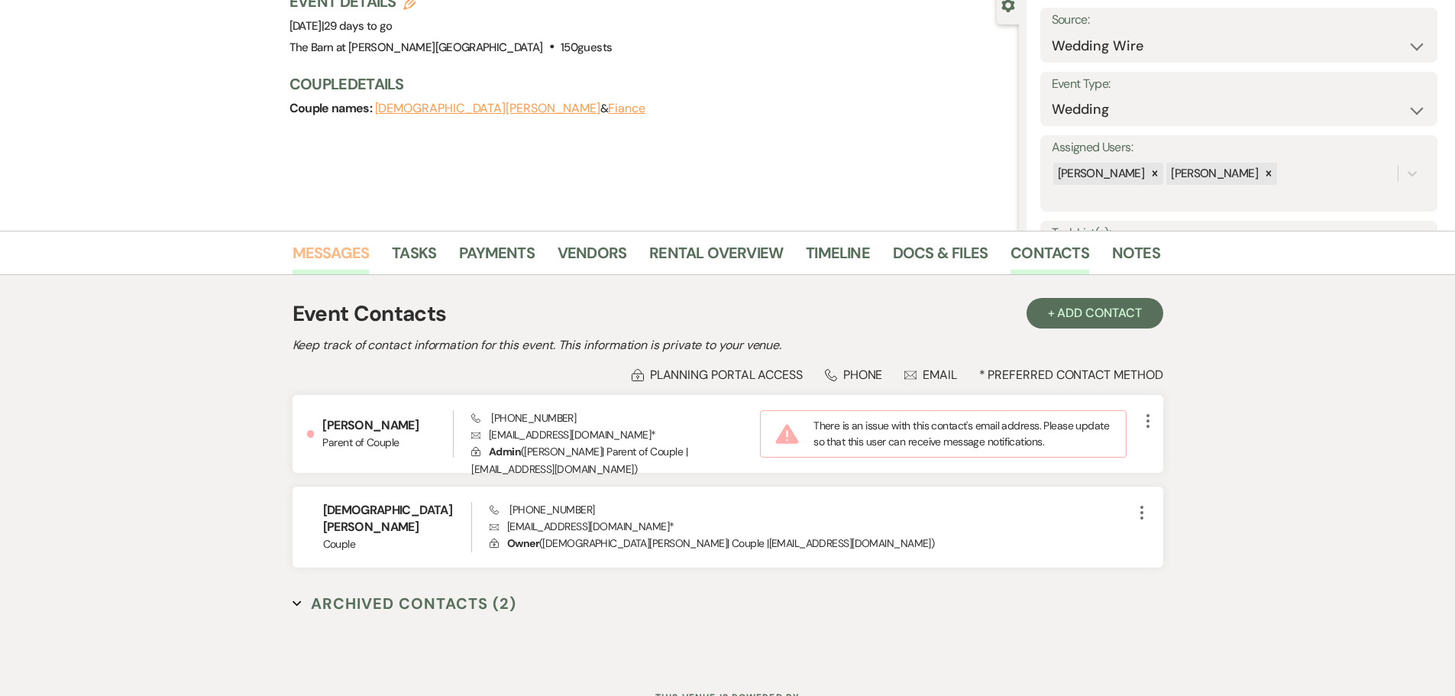
click at [332, 249] on link "Messages" at bounding box center [331, 258] width 77 height 34
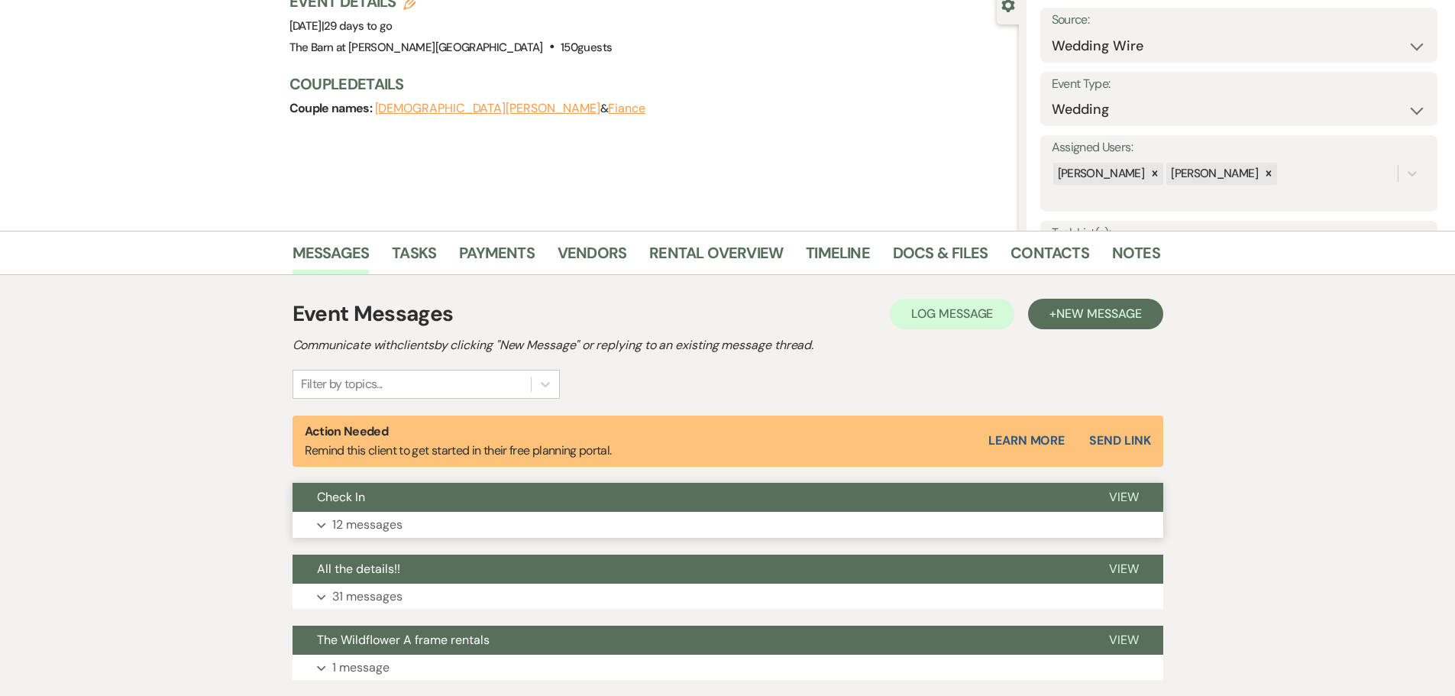
click at [381, 524] on p "12 messages" at bounding box center [367, 525] width 70 height 20
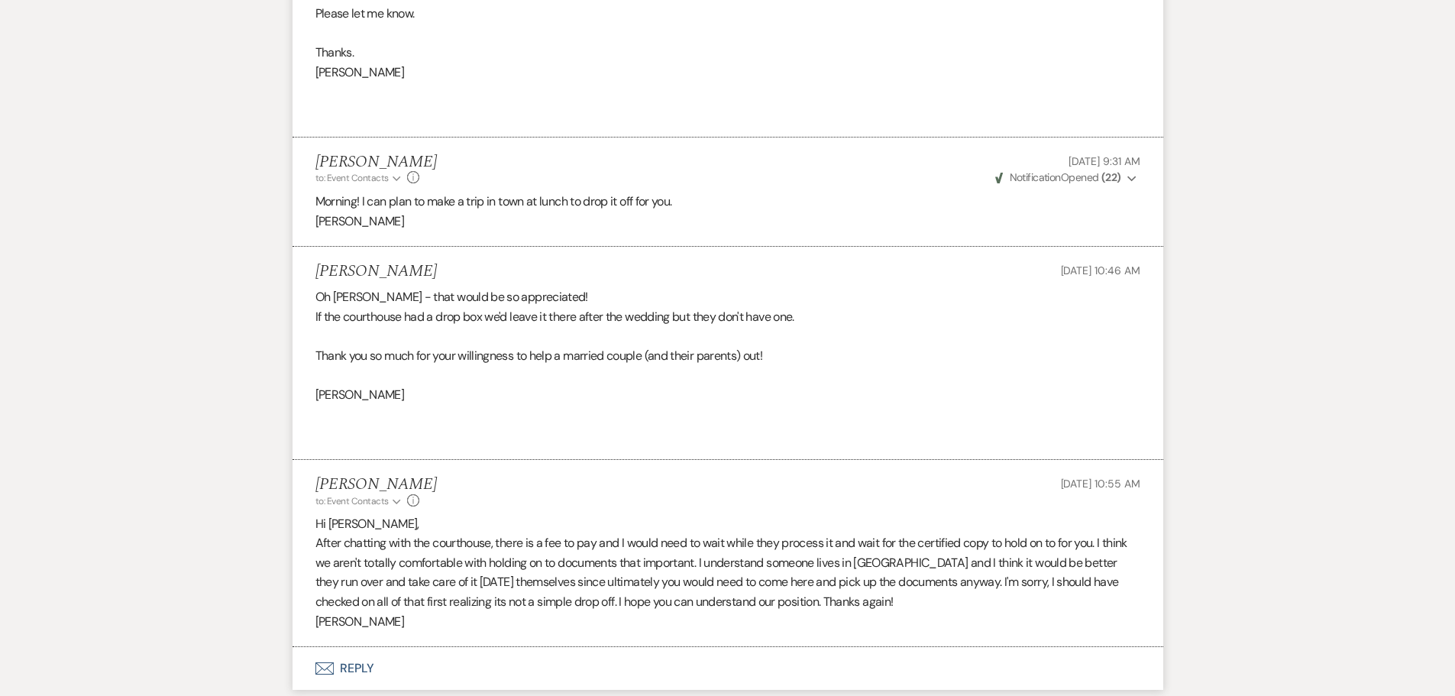
scroll to position [2816, 0]
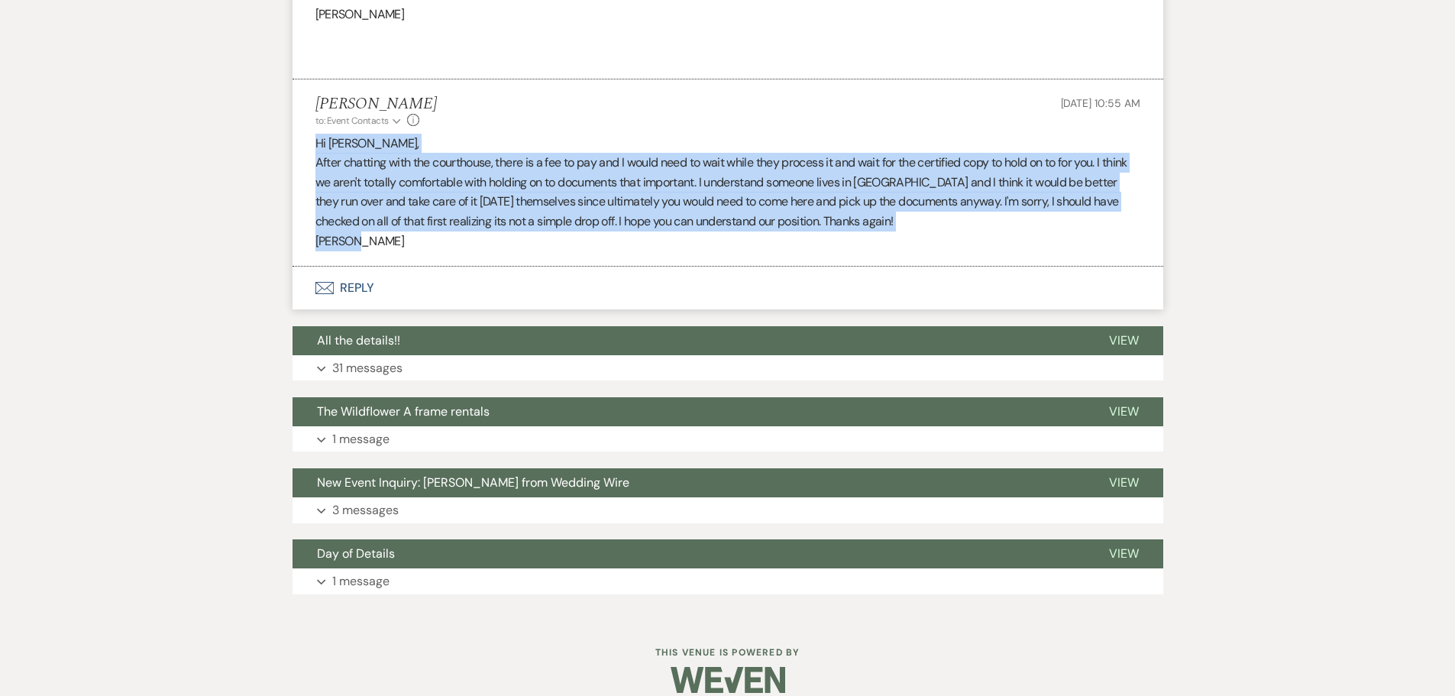
drag, startPoint x: 313, startPoint y: 121, endPoint x: 404, endPoint y: 215, distance: 130.8
click at [404, 215] on li "[PERSON_NAME] to: Event Contacts Expand Info [DATE] 10:55 AM Hi [PERSON_NAME], …" at bounding box center [728, 172] width 871 height 187
copy div "Hi [PERSON_NAME], After chatting with the courthouse, there is a fee to pay and…"
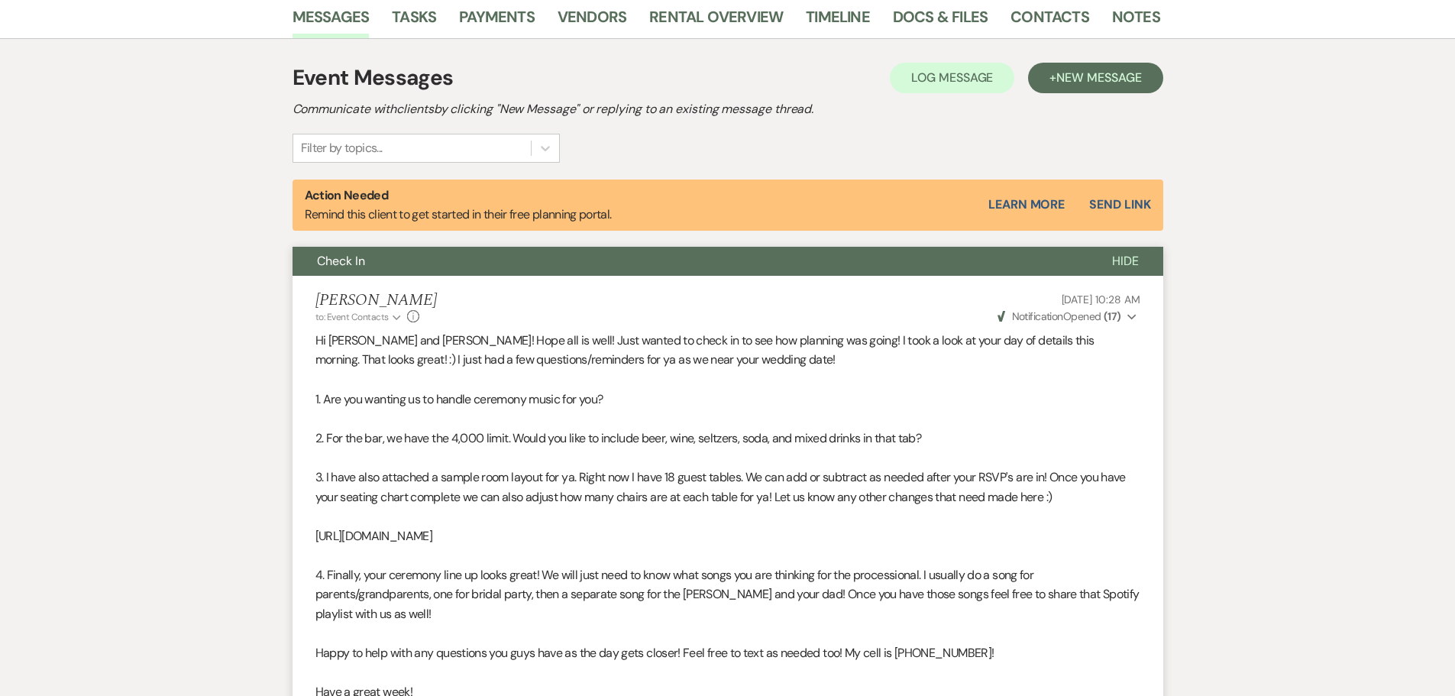
scroll to position [371, 0]
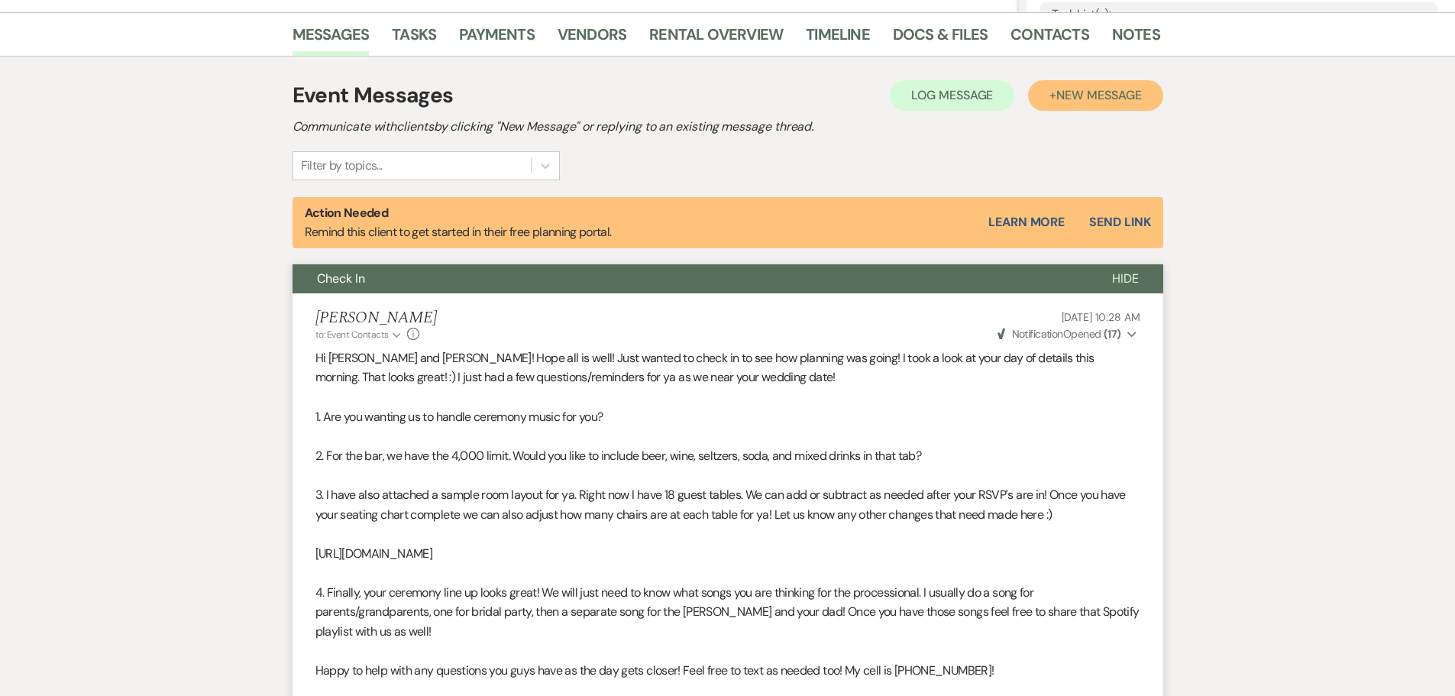
click at [1050, 98] on button "+ New Message" at bounding box center [1095, 95] width 134 height 31
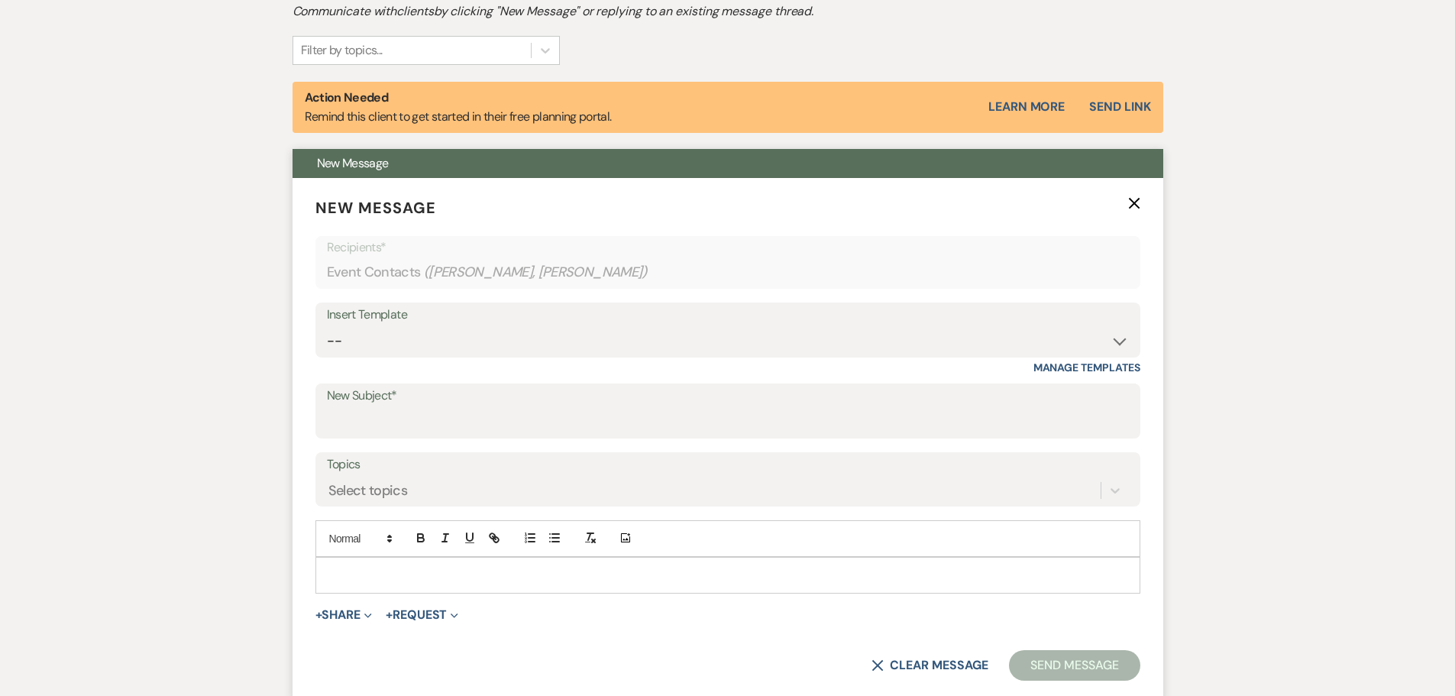
scroll to position [677, 0]
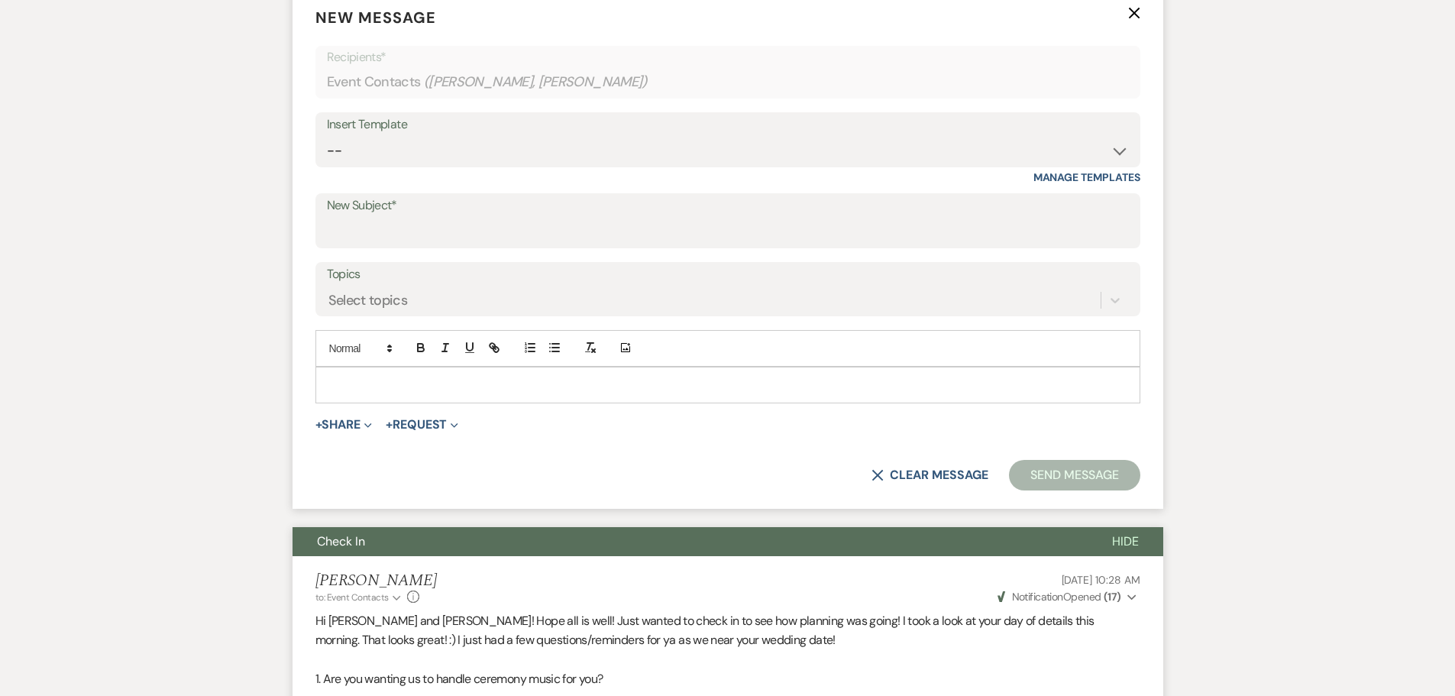
click at [338, 375] on div at bounding box center [728, 384] width 824 height 35
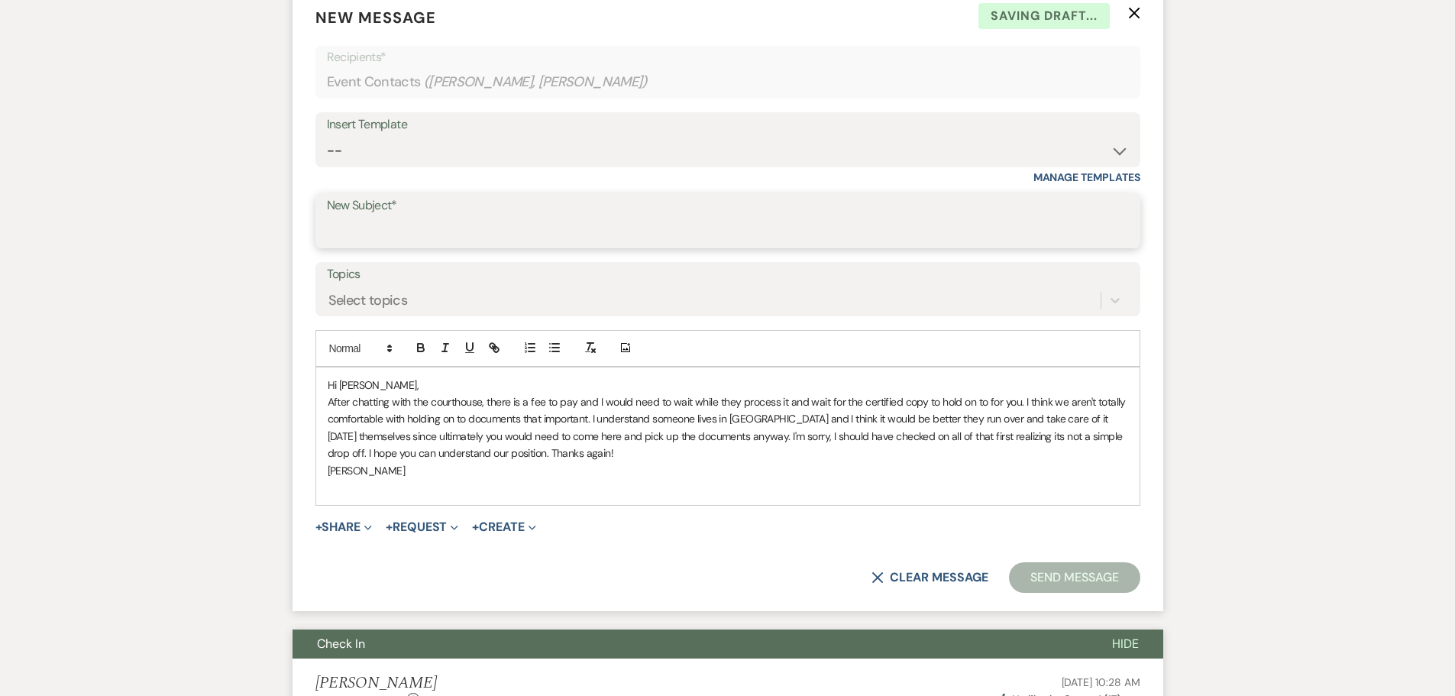
click at [380, 241] on input "New Subject*" at bounding box center [728, 232] width 802 height 30
type input "marriage license"
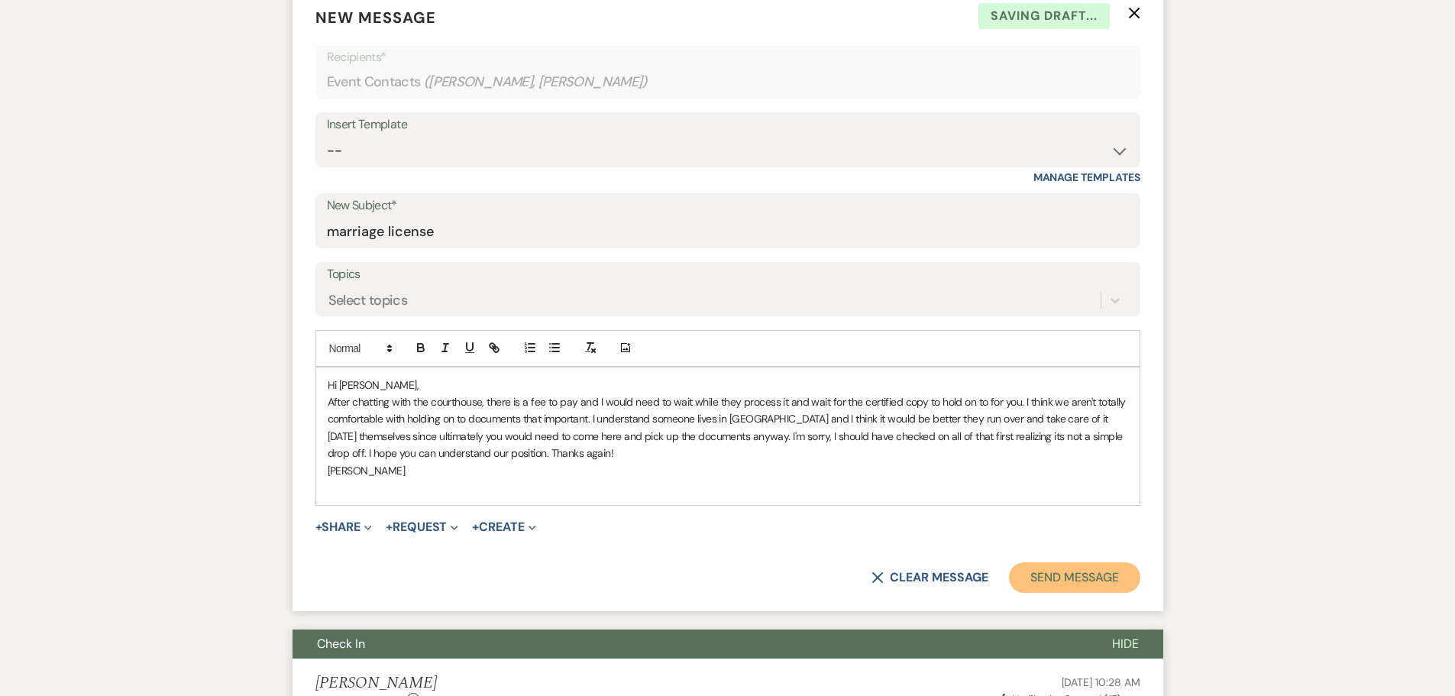
click at [1073, 578] on button "Send Message" at bounding box center [1074, 577] width 131 height 31
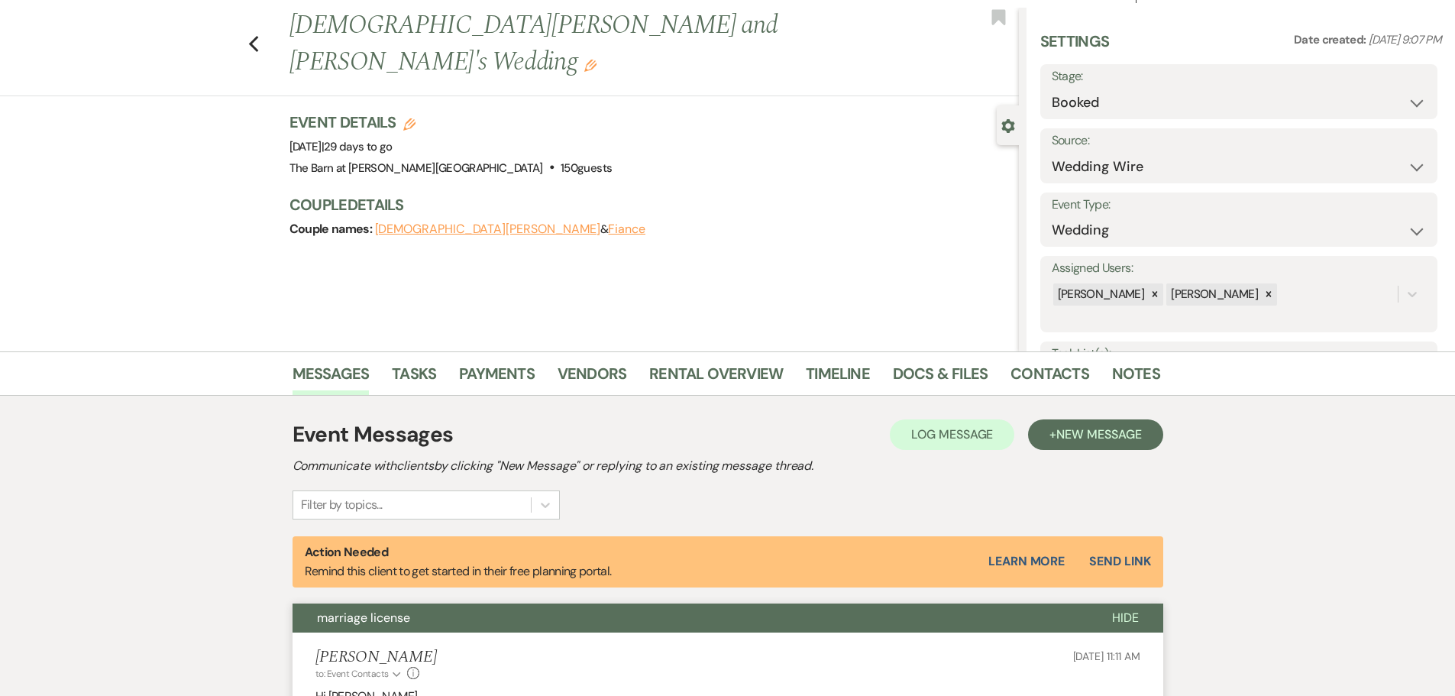
scroll to position [0, 0]
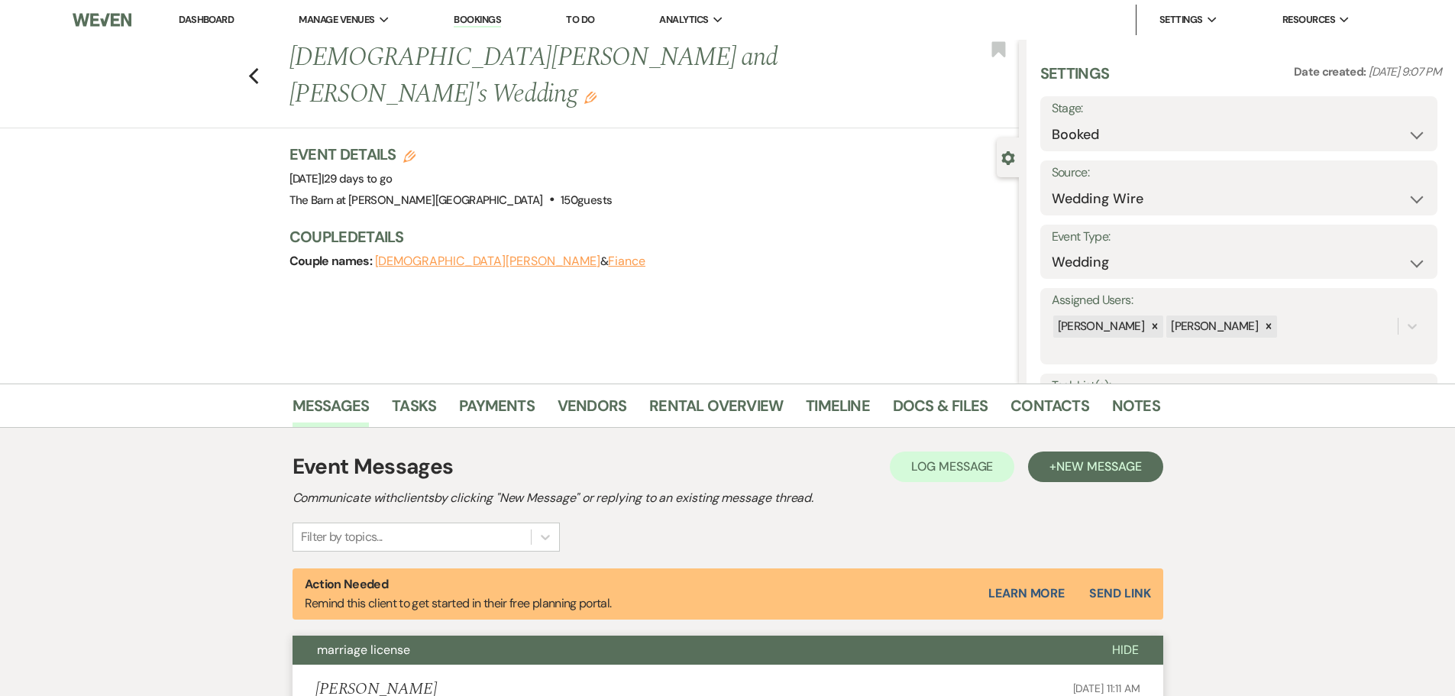
click at [190, 14] on link "Dashboard" at bounding box center [206, 19] width 55 height 13
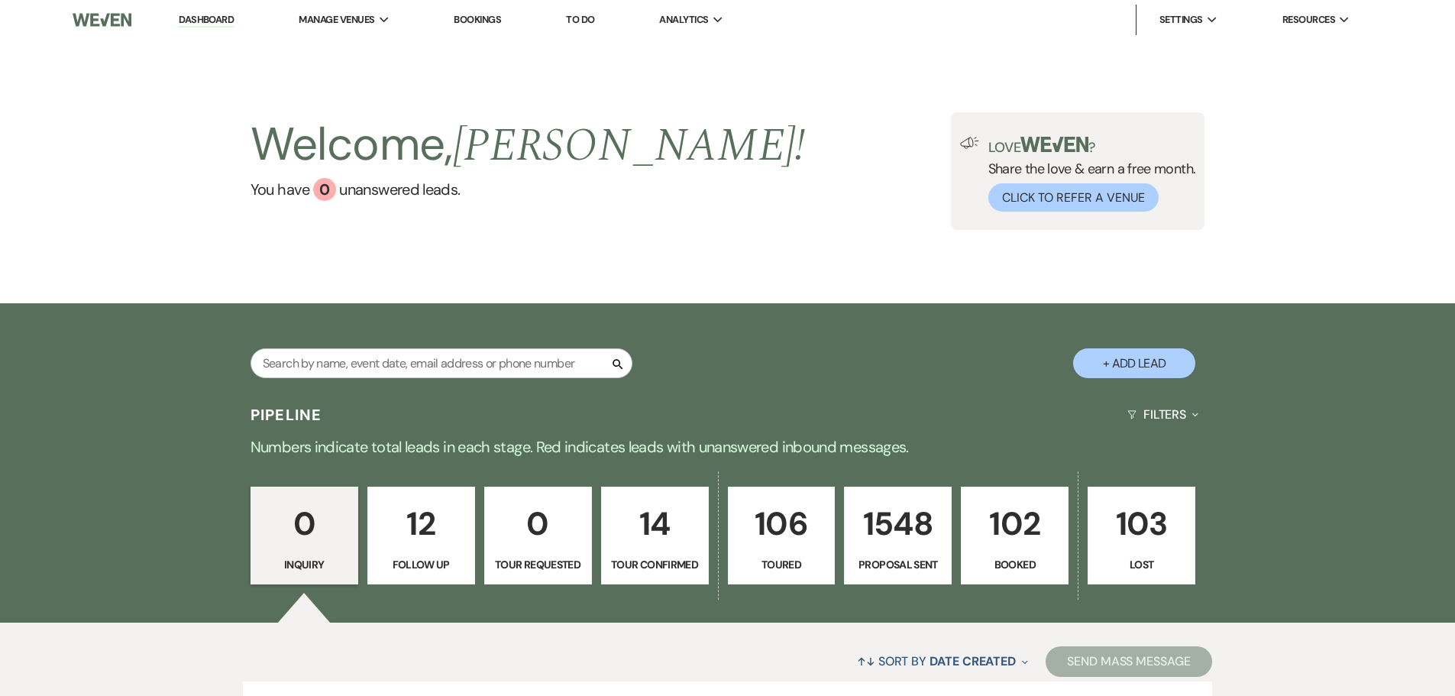
click at [992, 573] on p "Booked" at bounding box center [1015, 564] width 88 height 17
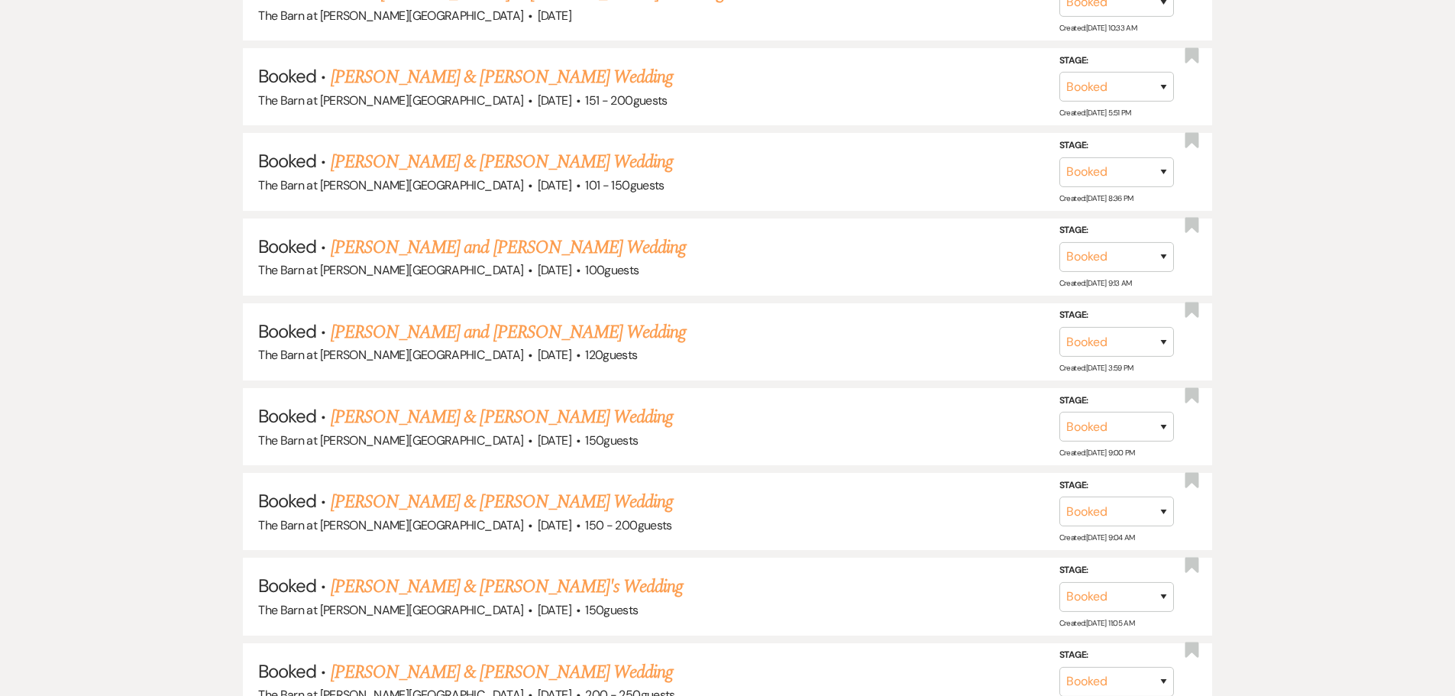
scroll to position [4584, 0]
click at [558, 507] on link "[PERSON_NAME] & [PERSON_NAME] Wedding" at bounding box center [502, 501] width 342 height 28
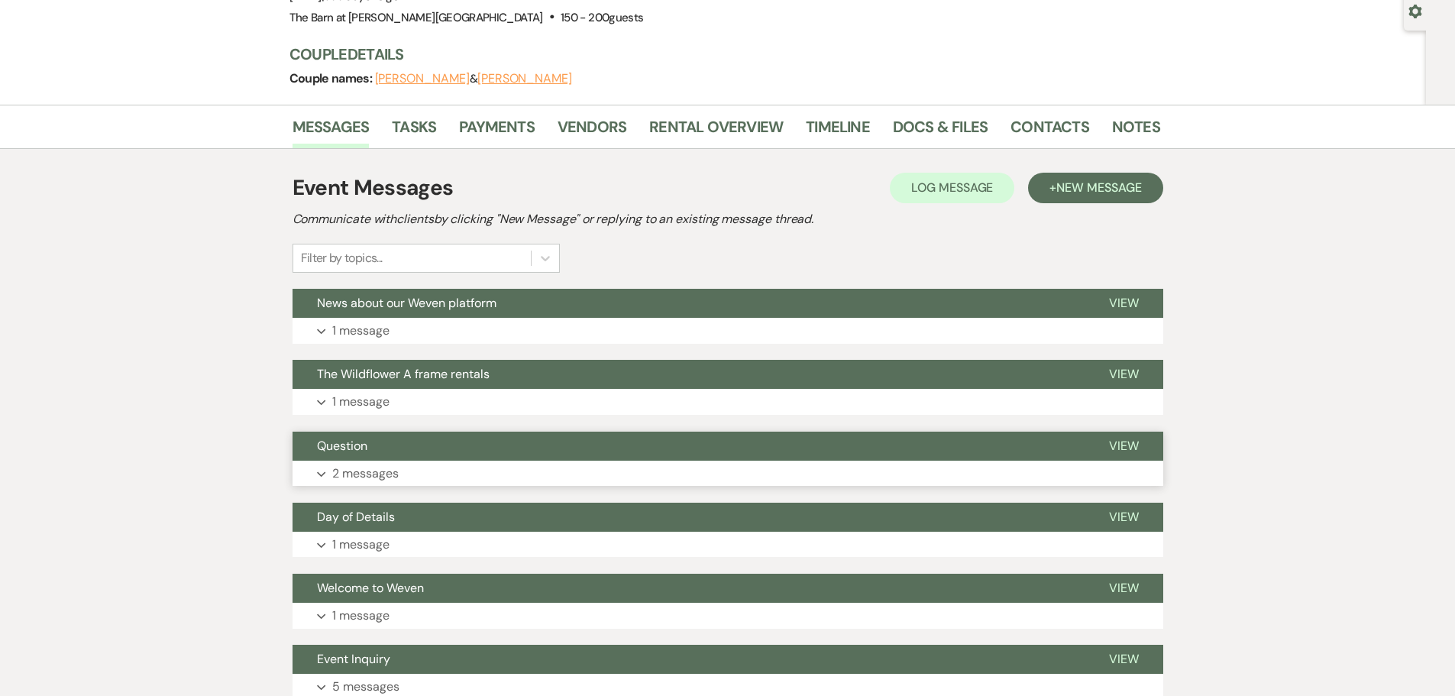
scroll to position [153, 0]
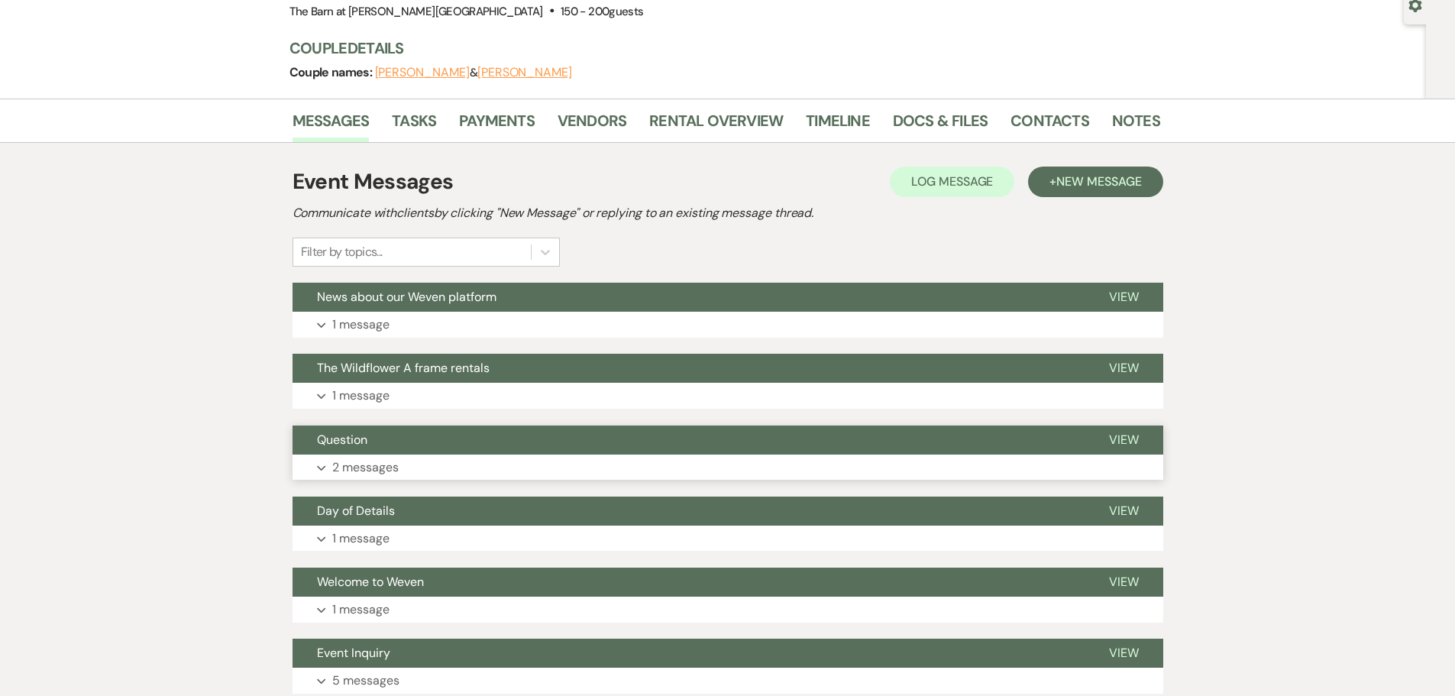
click at [370, 461] on p "2 messages" at bounding box center [365, 468] width 66 height 20
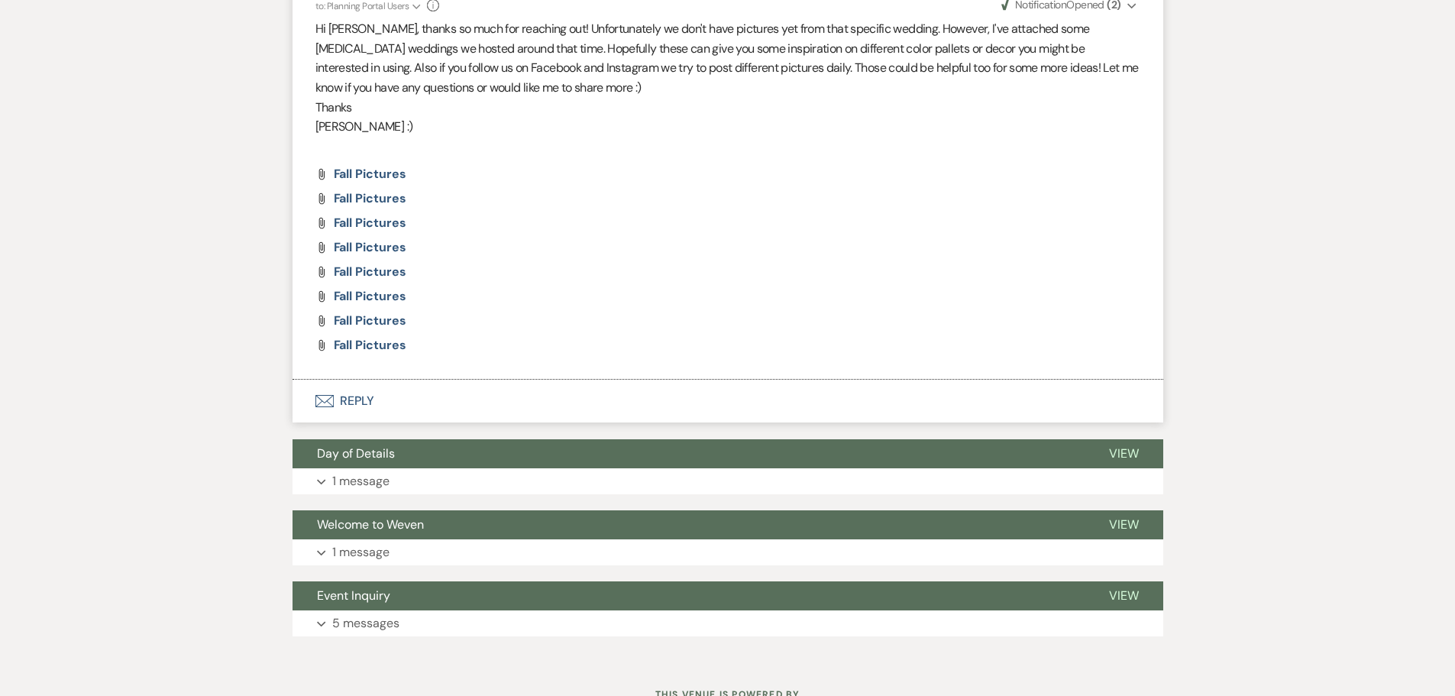
scroll to position [840, 0]
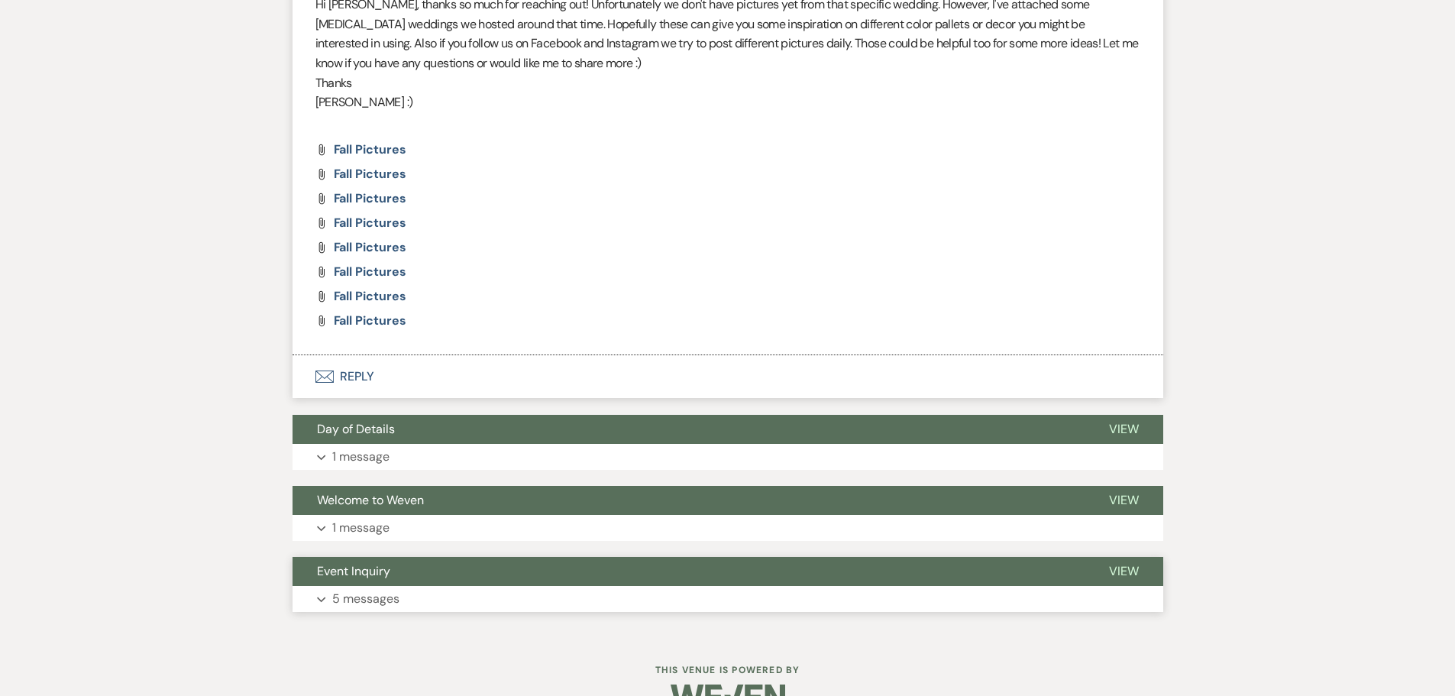
click at [356, 602] on p "5 messages" at bounding box center [365, 599] width 67 height 20
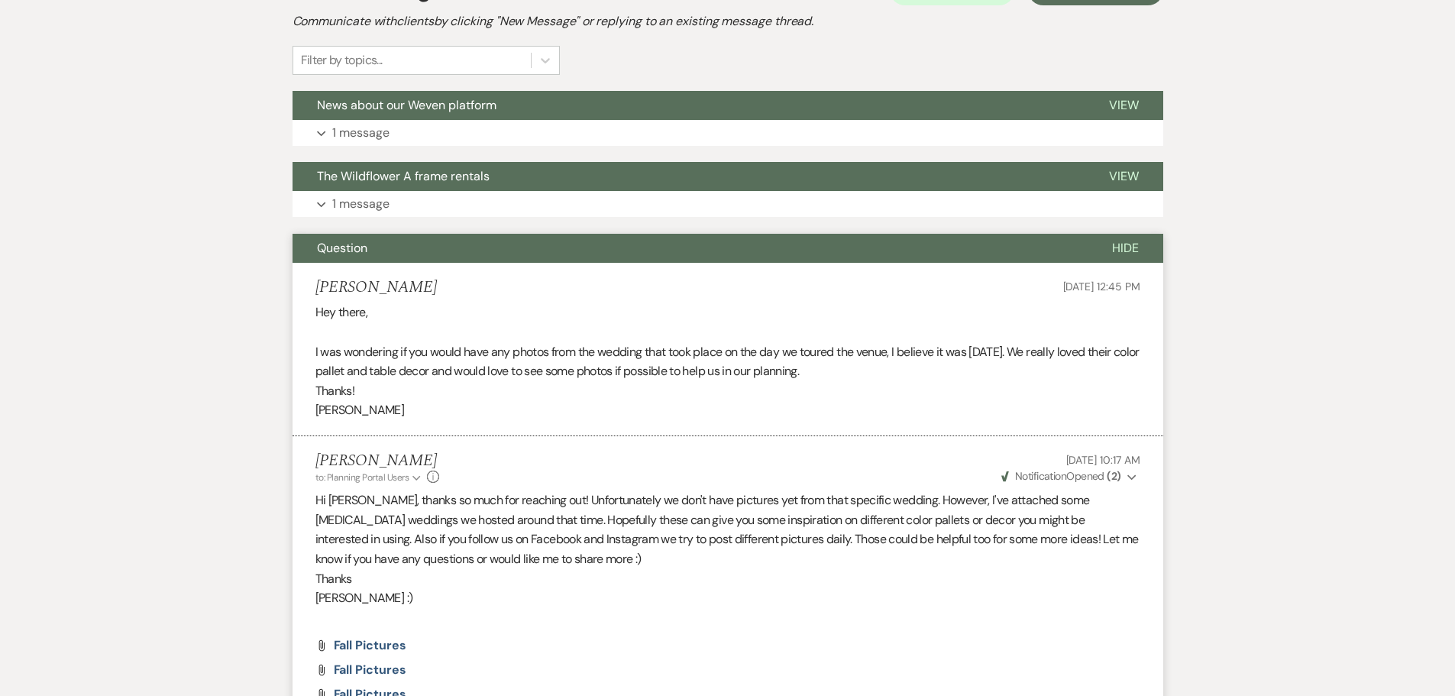
scroll to position [0, 0]
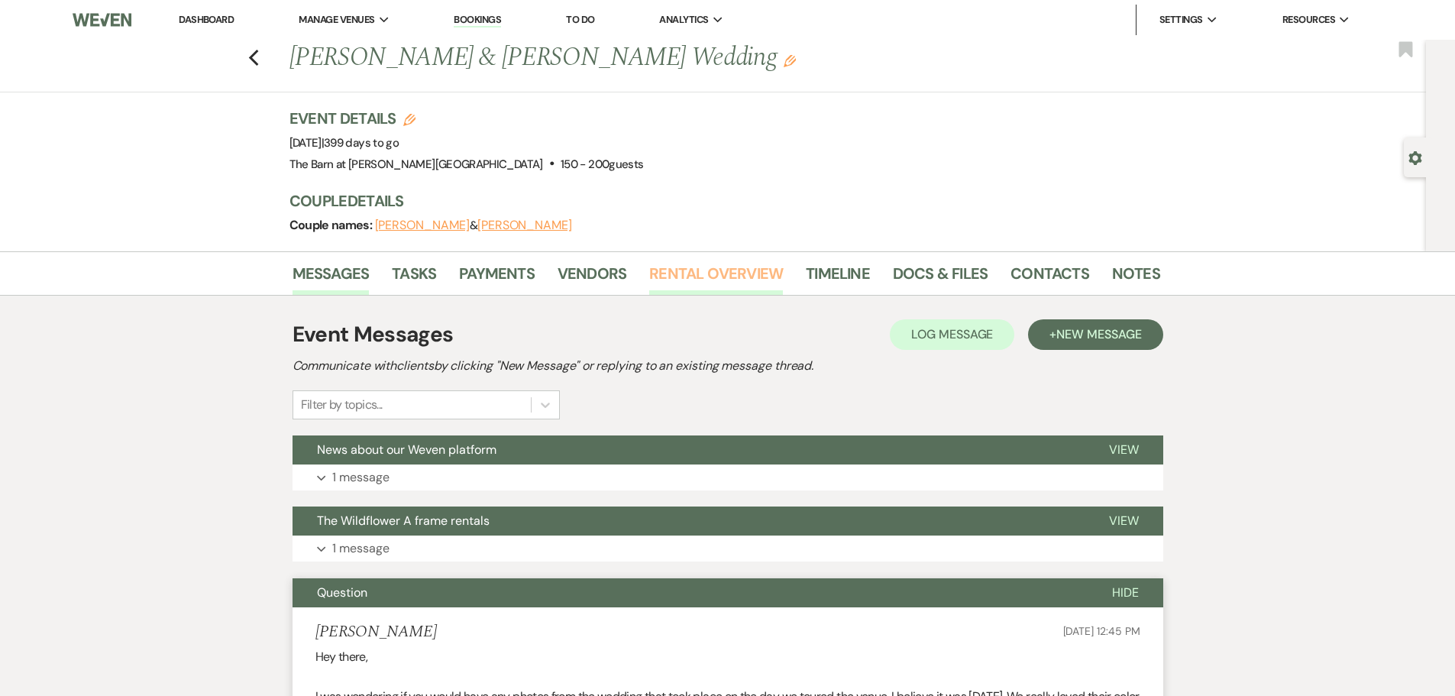
click at [691, 268] on link "Rental Overview" at bounding box center [716, 278] width 134 height 34
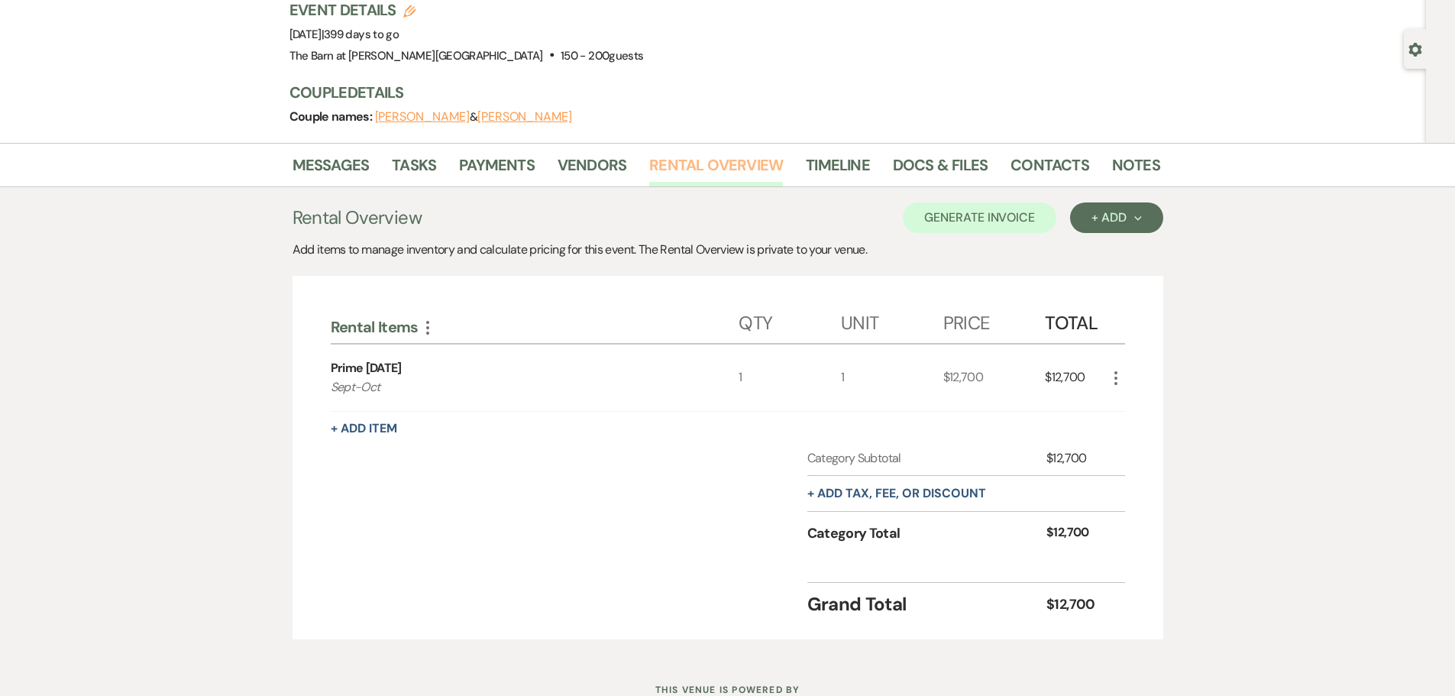
scroll to position [153, 0]
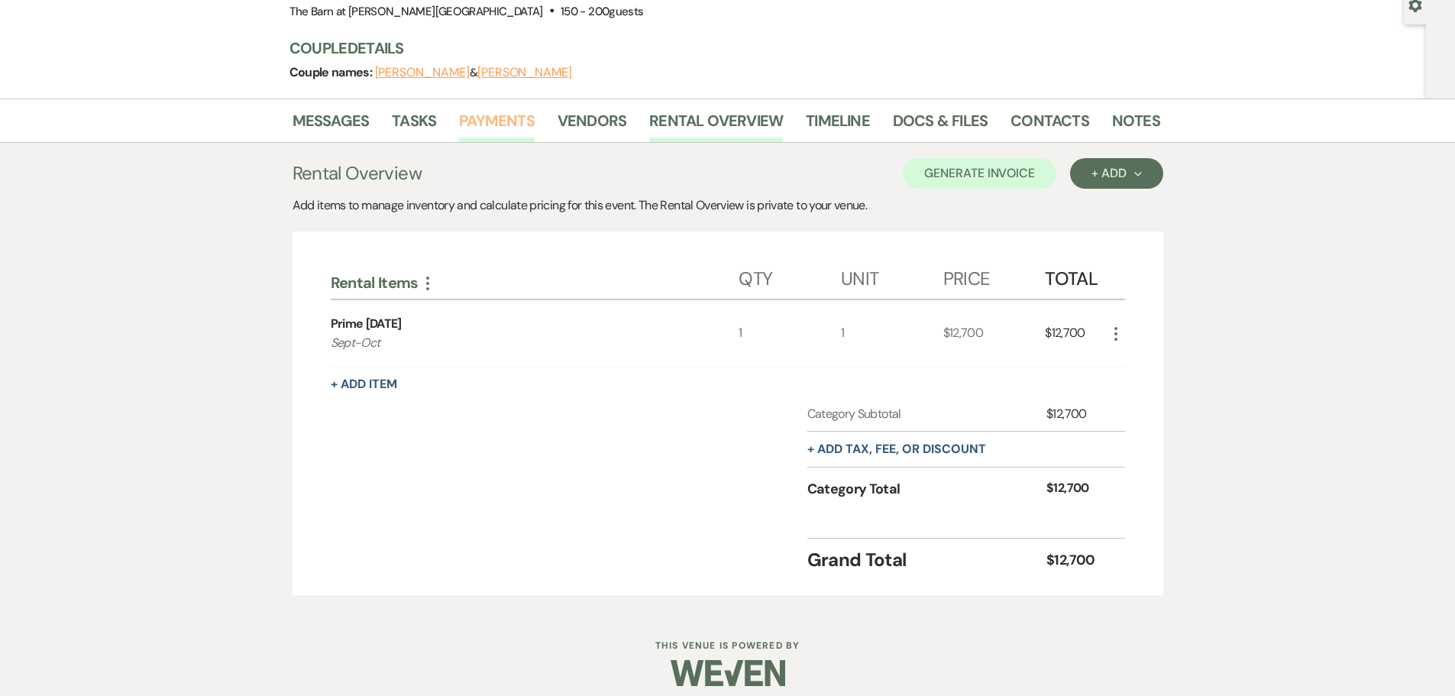
click at [475, 127] on link "Payments" at bounding box center [497, 125] width 76 height 34
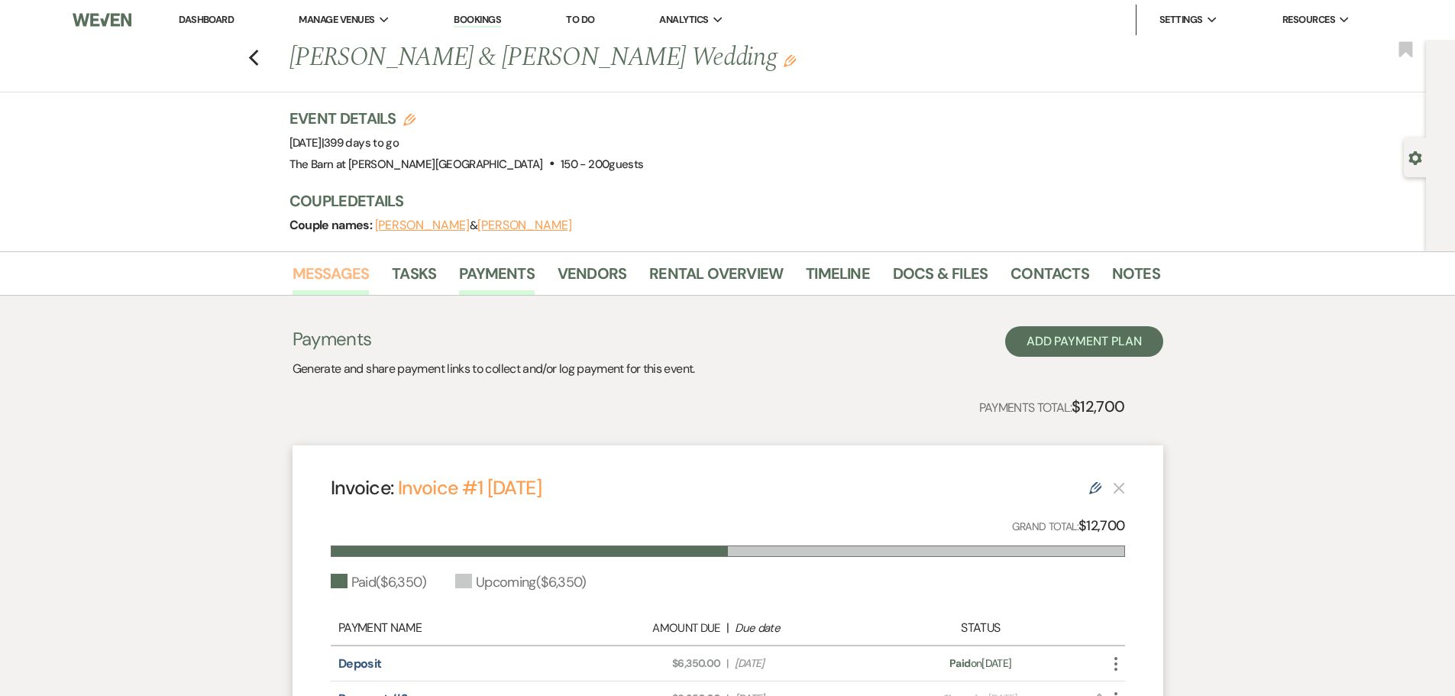
click at [348, 273] on link "Messages" at bounding box center [331, 278] width 77 height 34
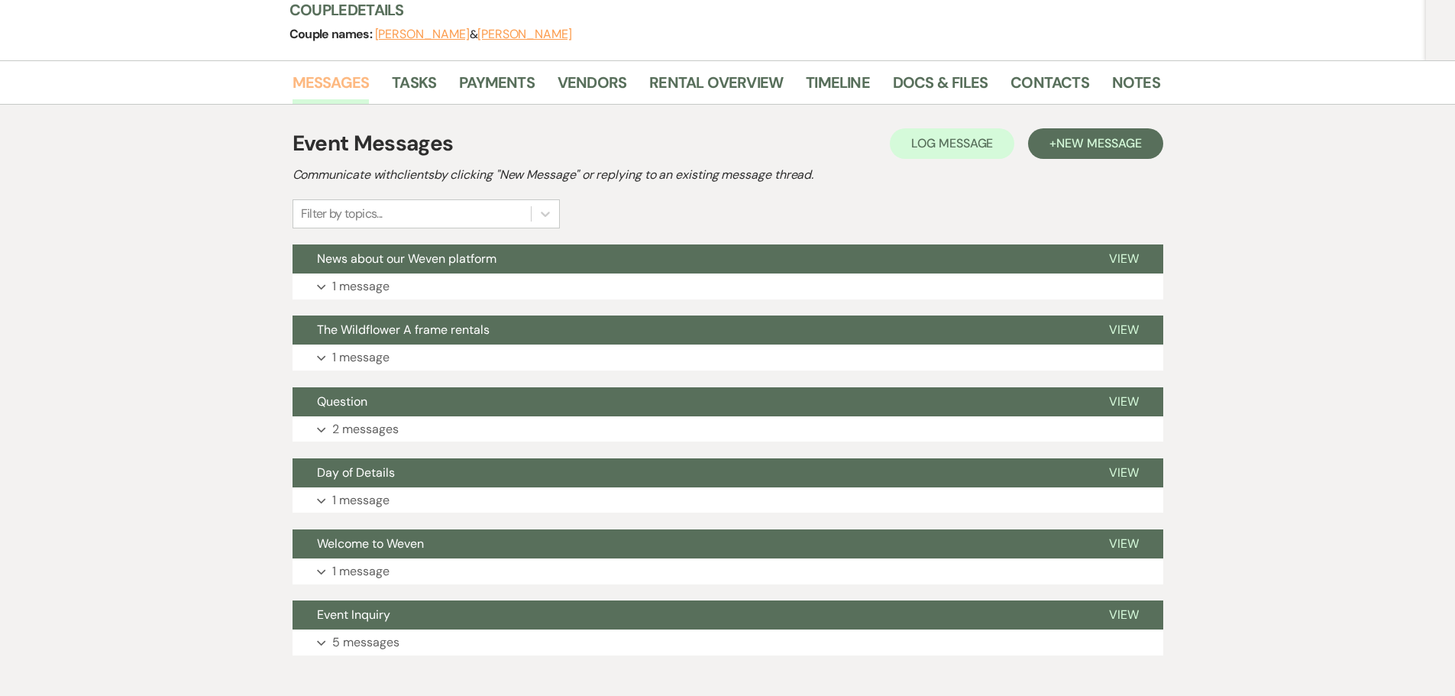
scroll to position [229, 0]
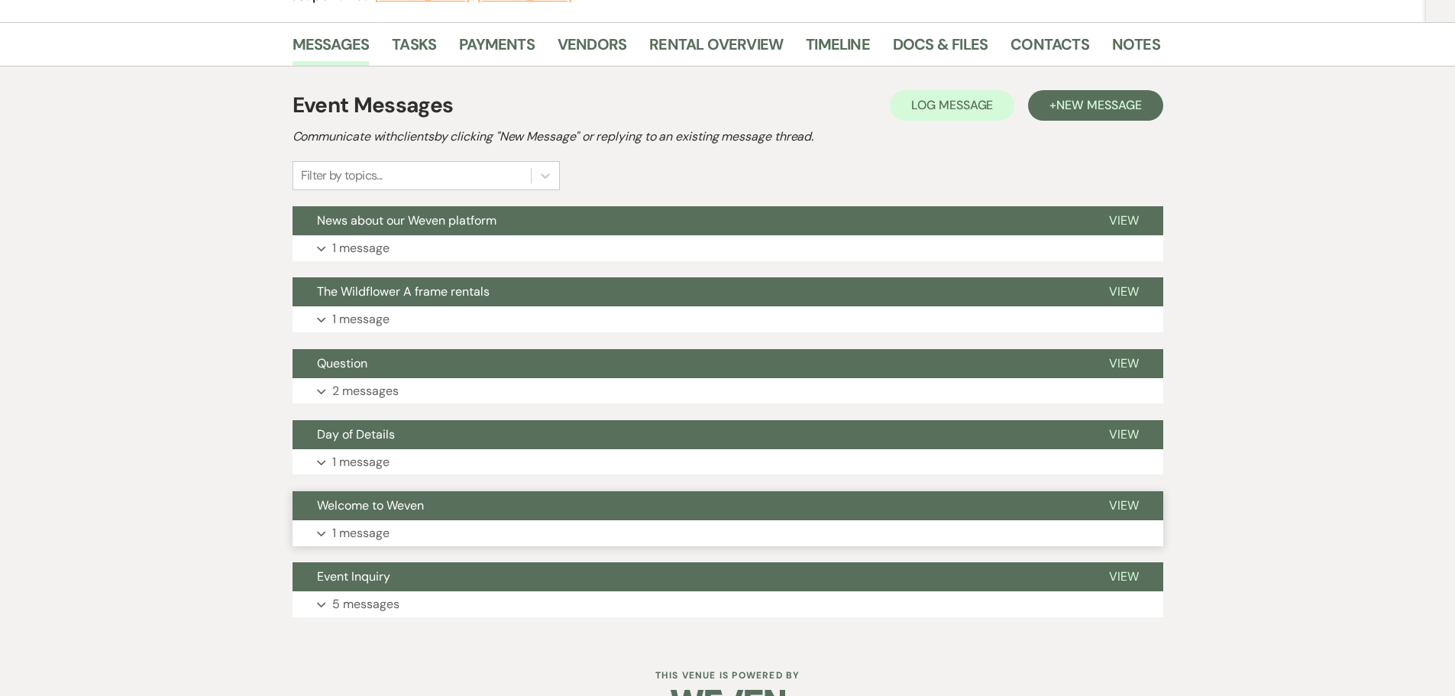
click at [366, 535] on p "1 message" at bounding box center [360, 533] width 57 height 20
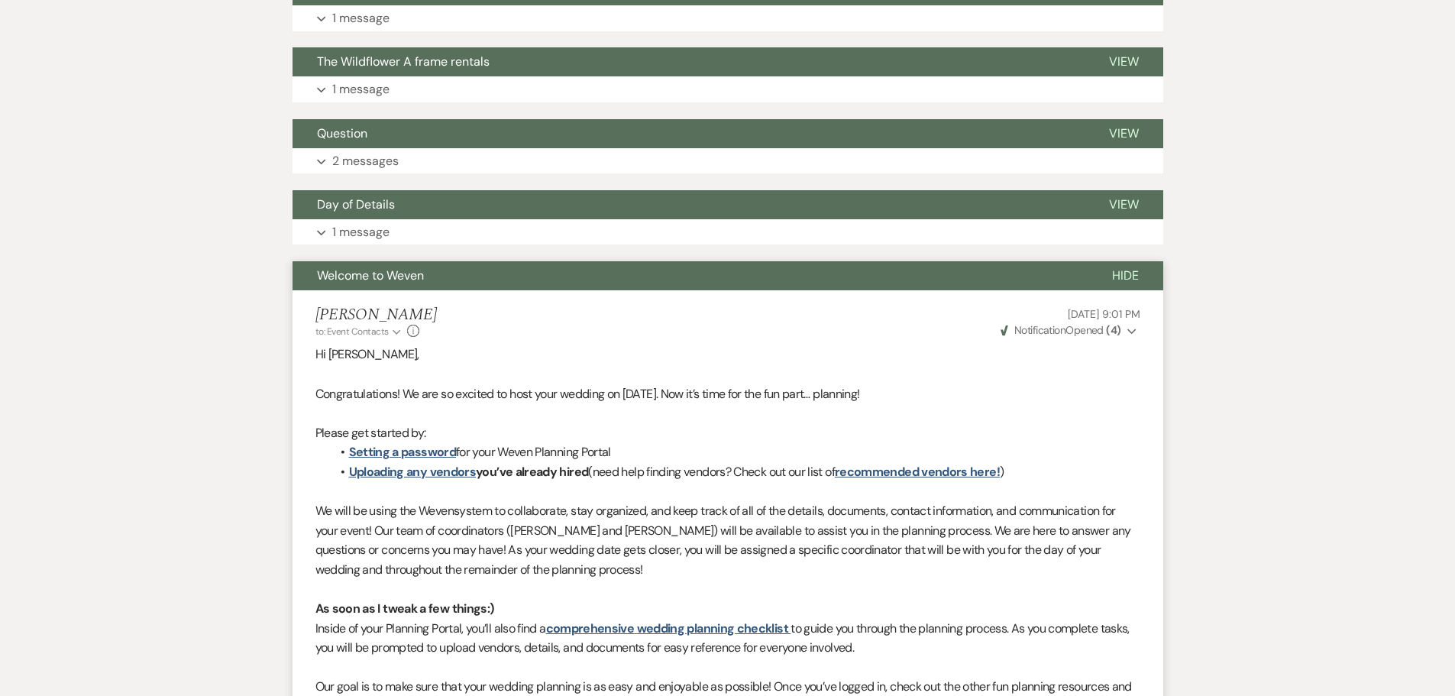
scroll to position [458, 0]
click at [342, 230] on p "1 message" at bounding box center [360, 233] width 57 height 20
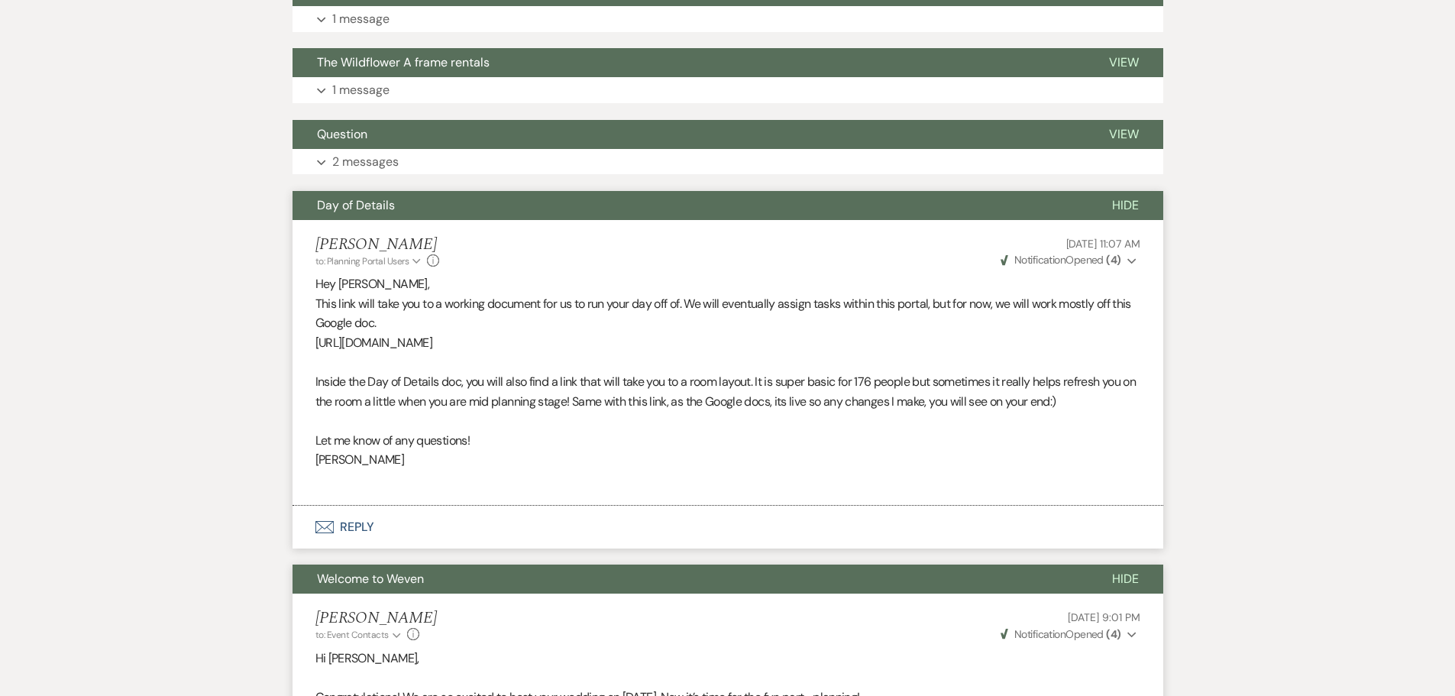
scroll to position [382, 0]
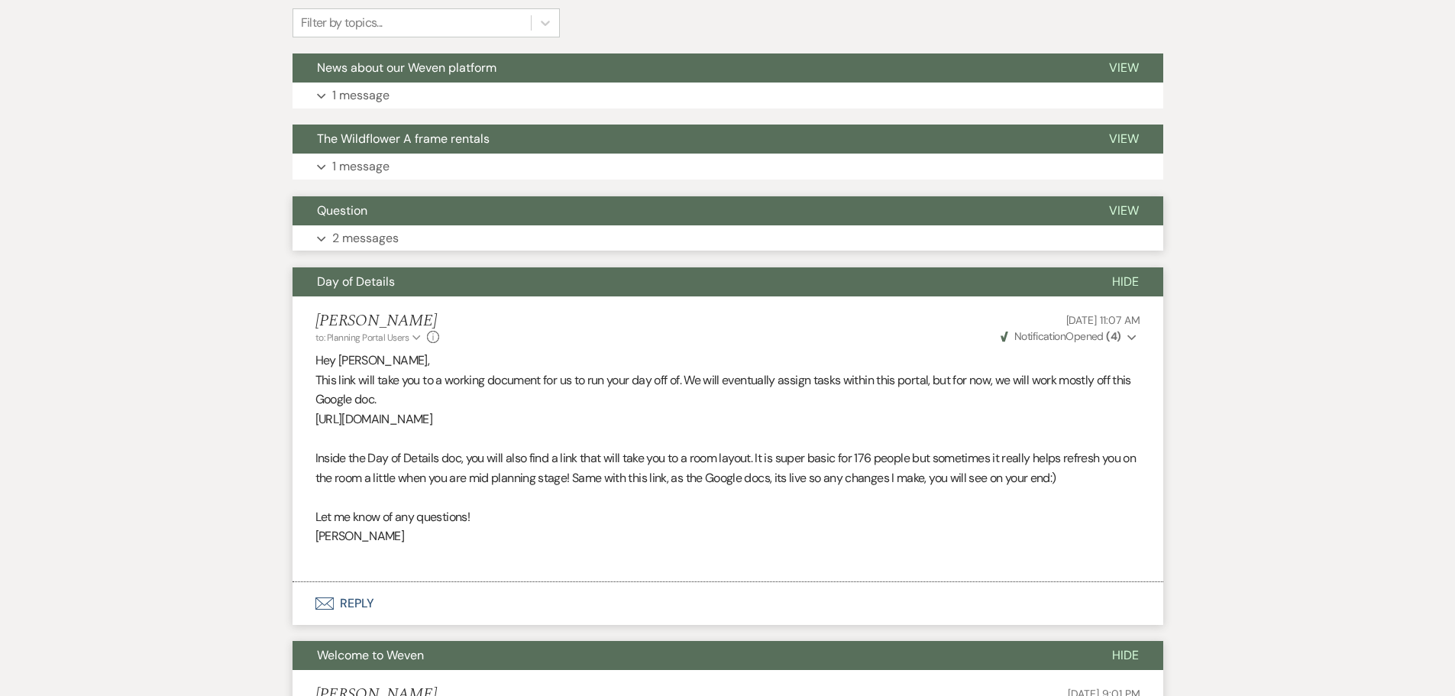
click at [347, 244] on p "2 messages" at bounding box center [365, 238] width 66 height 20
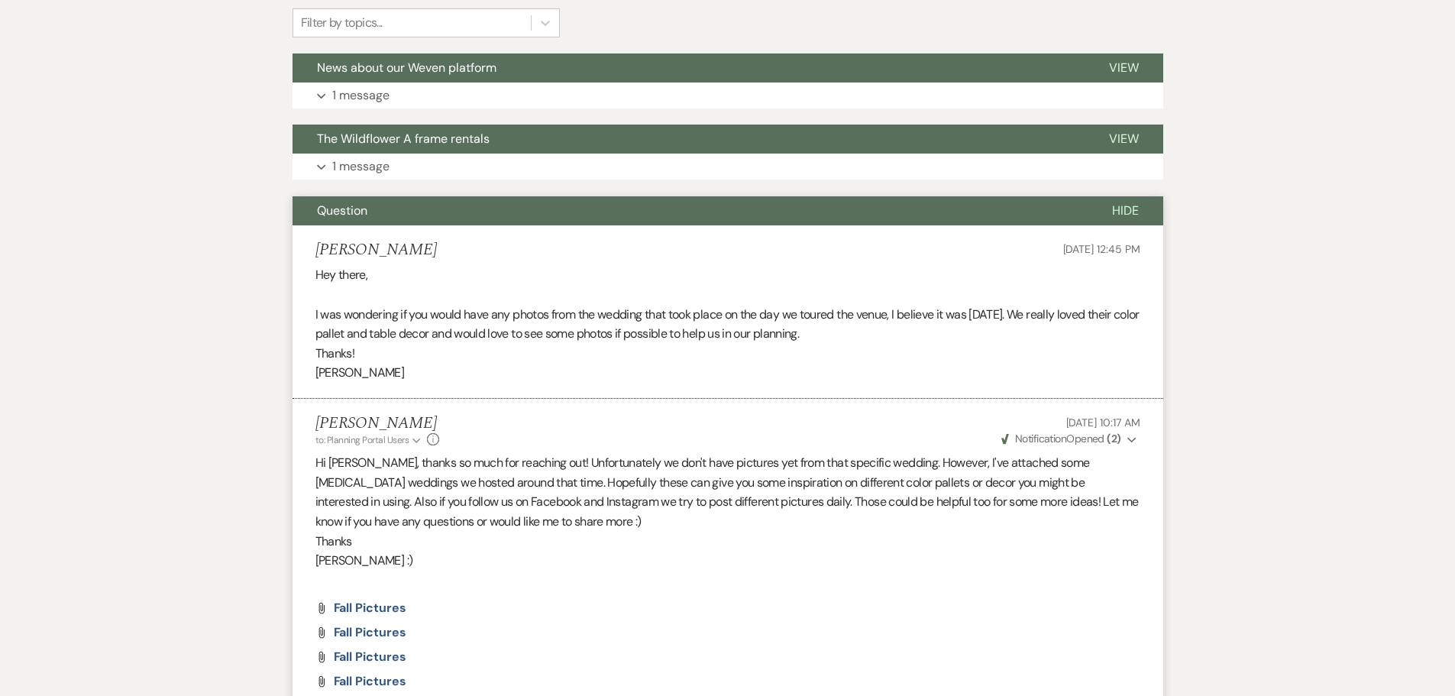
scroll to position [306, 0]
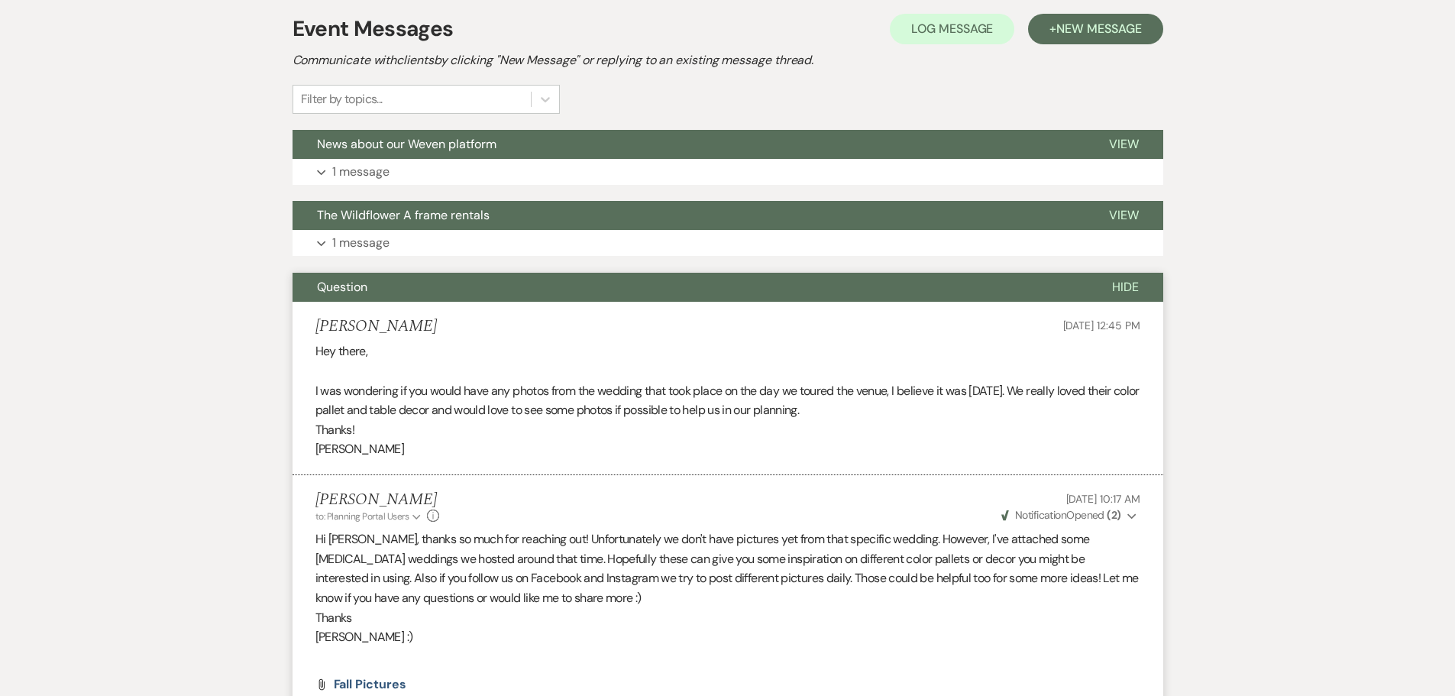
click at [347, 244] on p "1 message" at bounding box center [360, 243] width 57 height 20
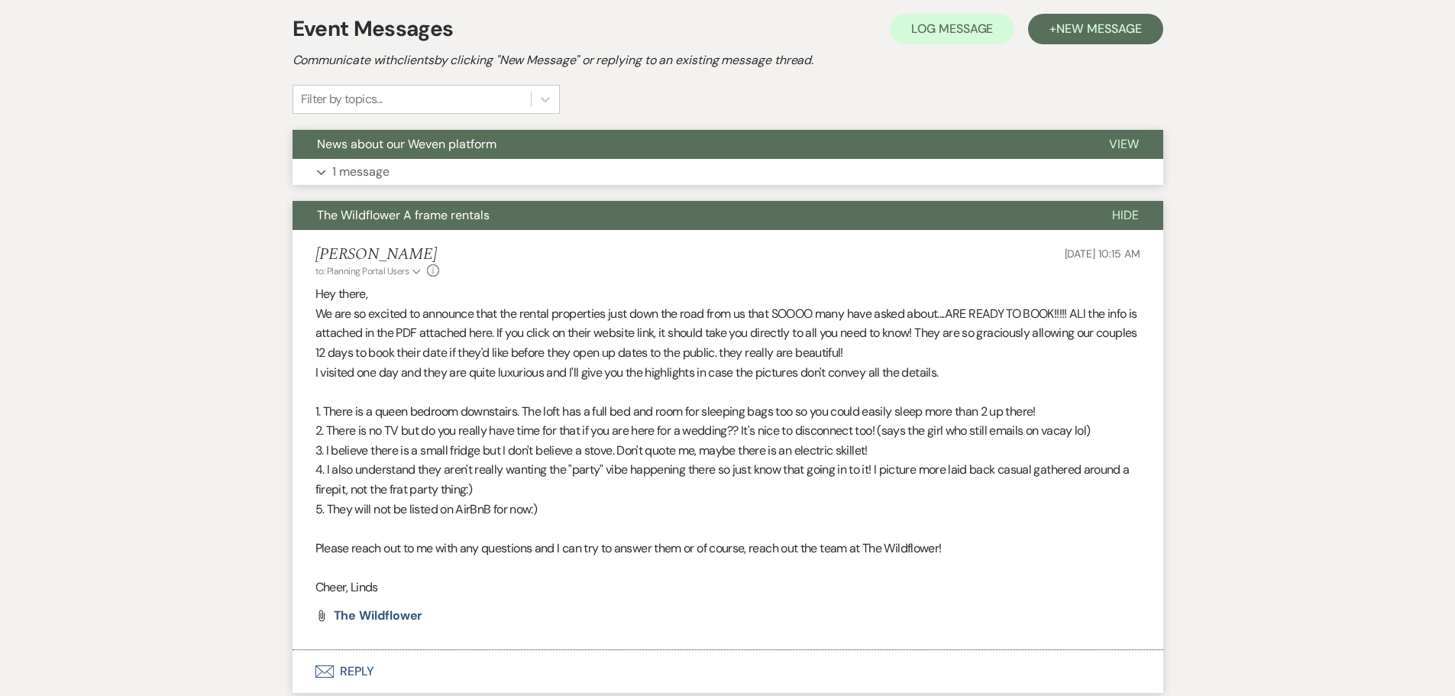
click at [358, 183] on button "Expand 1 message" at bounding box center [728, 172] width 871 height 26
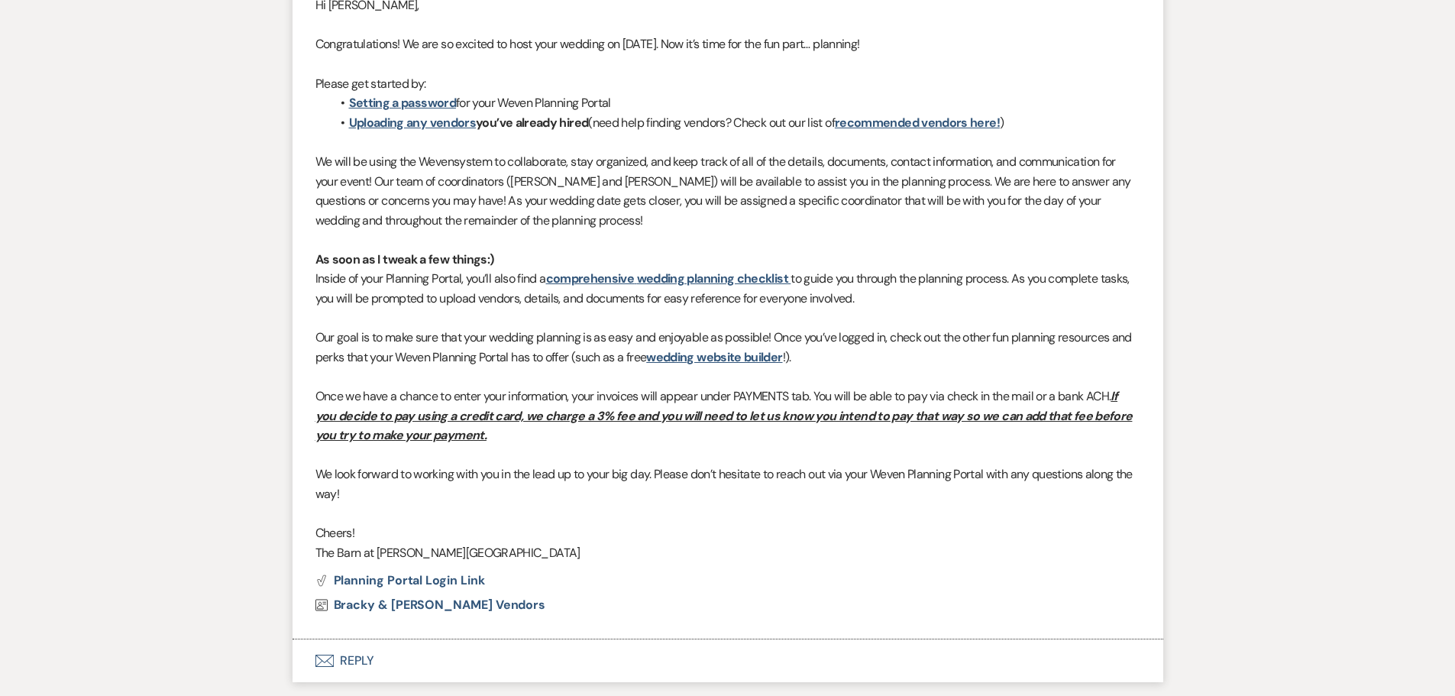
scroll to position [2558, 0]
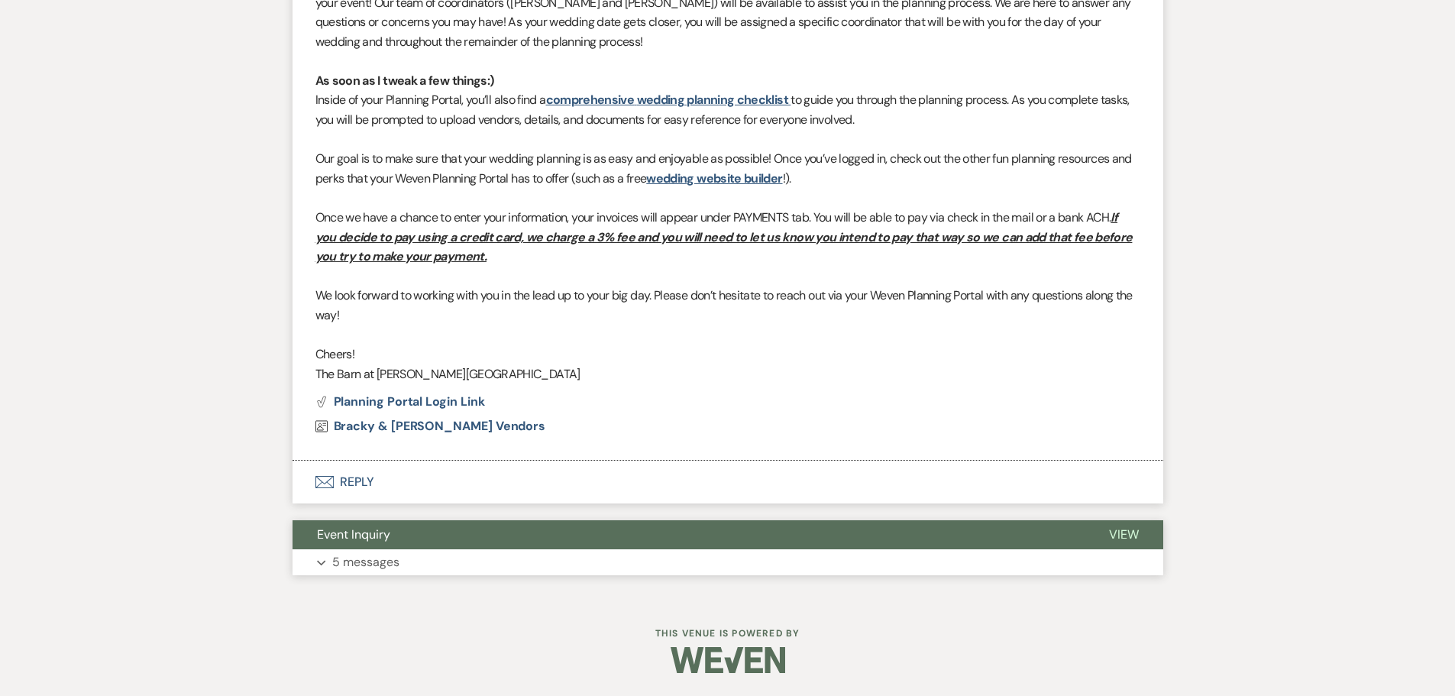
click at [356, 554] on p "5 messages" at bounding box center [365, 562] width 67 height 20
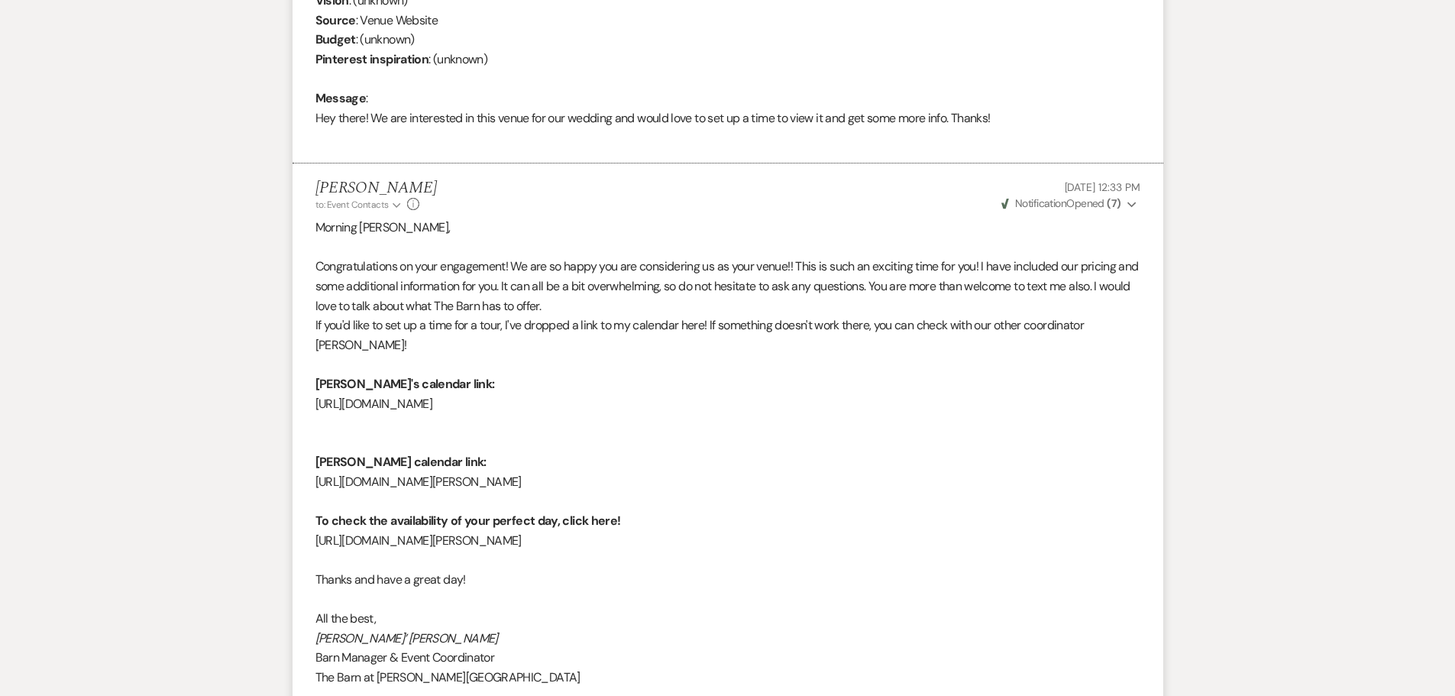
scroll to position [3093, 0]
